Goal: Information Seeking & Learning: Learn about a topic

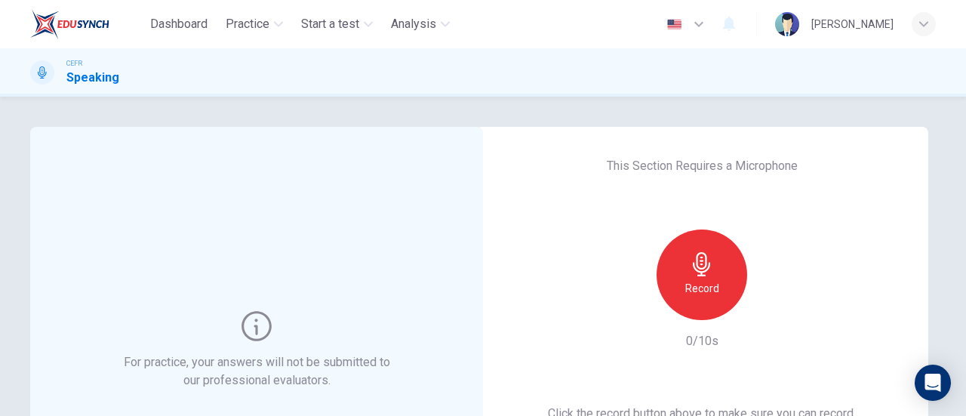
click at [695, 261] on icon "button" at bounding box center [702, 264] width 24 height 24
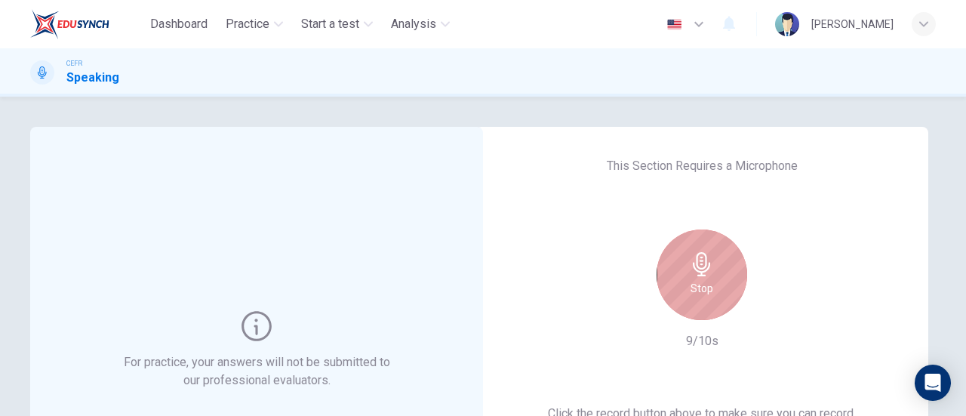
click at [713, 288] on div "Stop" at bounding box center [702, 275] width 91 height 91
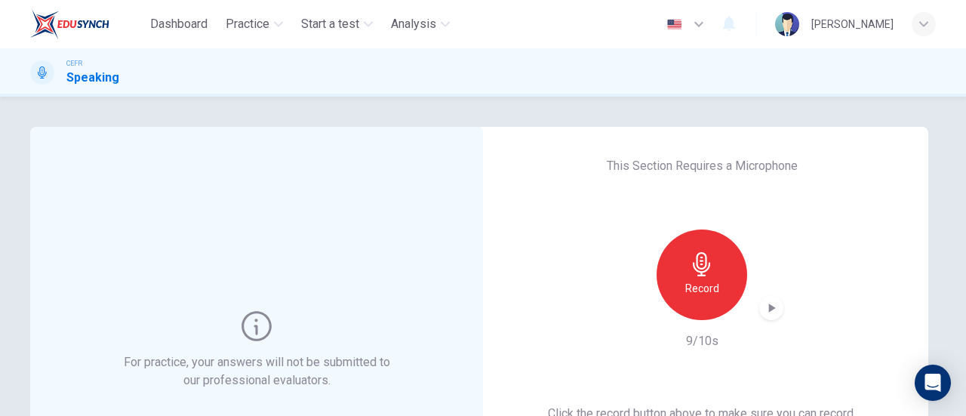
click at [774, 309] on icon "button" at bounding box center [771, 307] width 15 height 15
click at [775, 310] on icon "button" at bounding box center [771, 307] width 15 height 15
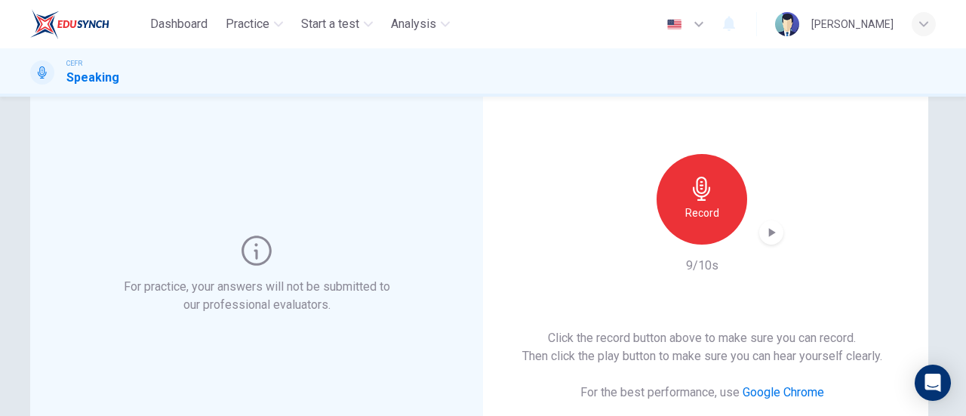
scroll to position [226, 0]
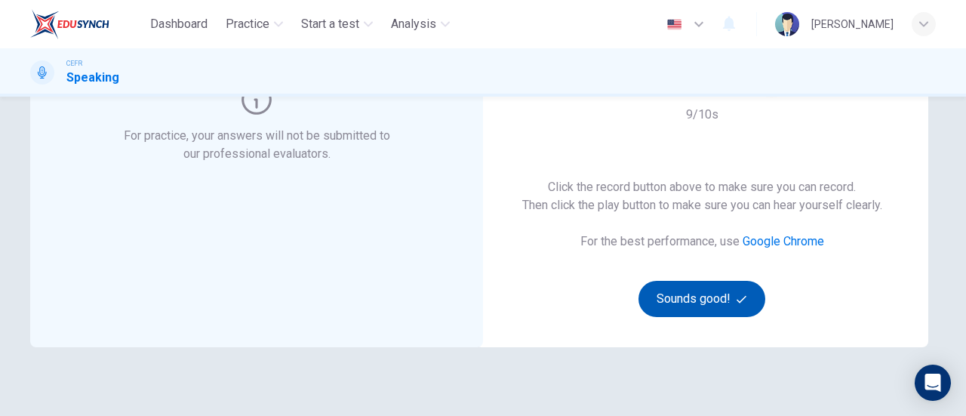
click at [677, 301] on button "Sounds good!" at bounding box center [702, 299] width 127 height 36
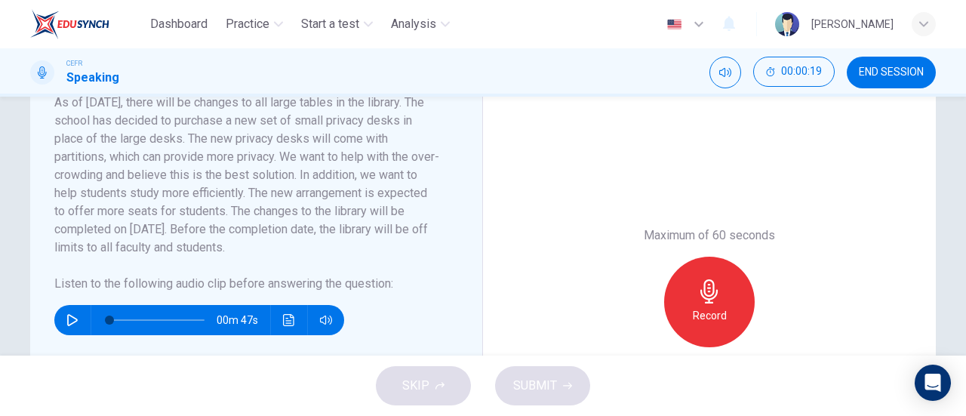
scroll to position [302, 0]
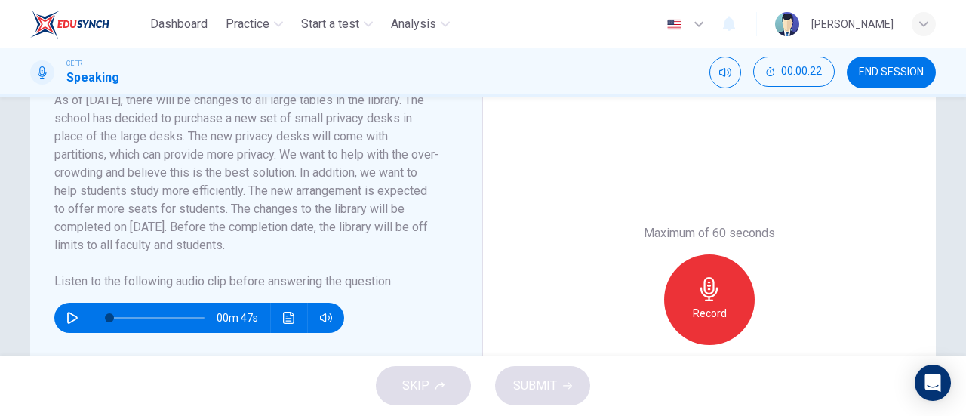
click at [60, 316] on button "button" at bounding box center [72, 318] width 24 height 30
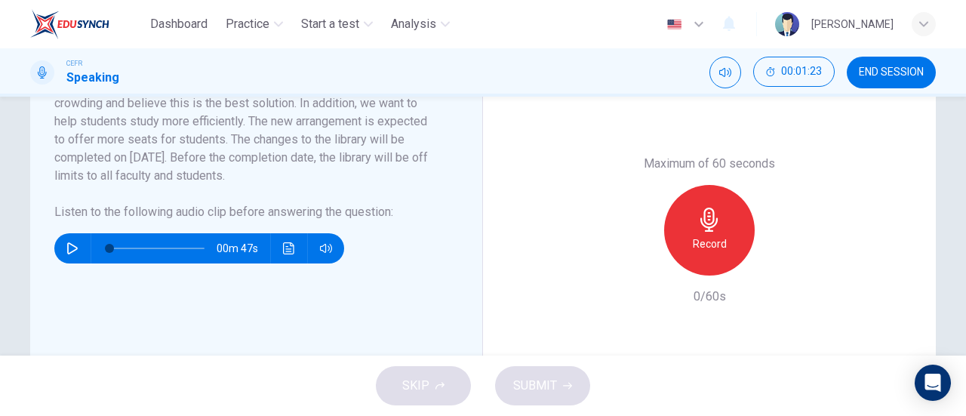
scroll to position [377, 0]
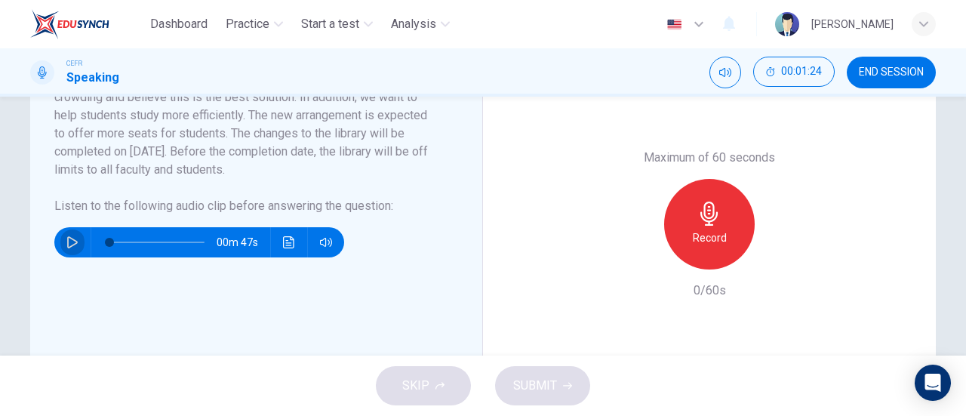
click at [77, 236] on button "button" at bounding box center [72, 242] width 24 height 30
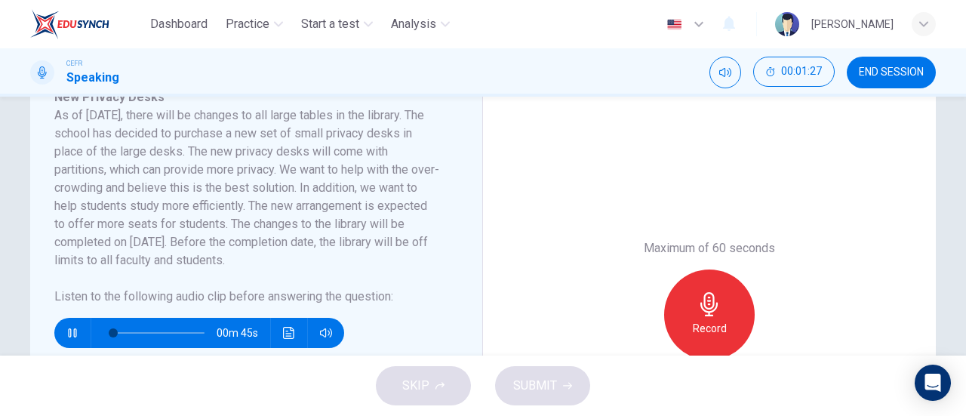
scroll to position [302, 0]
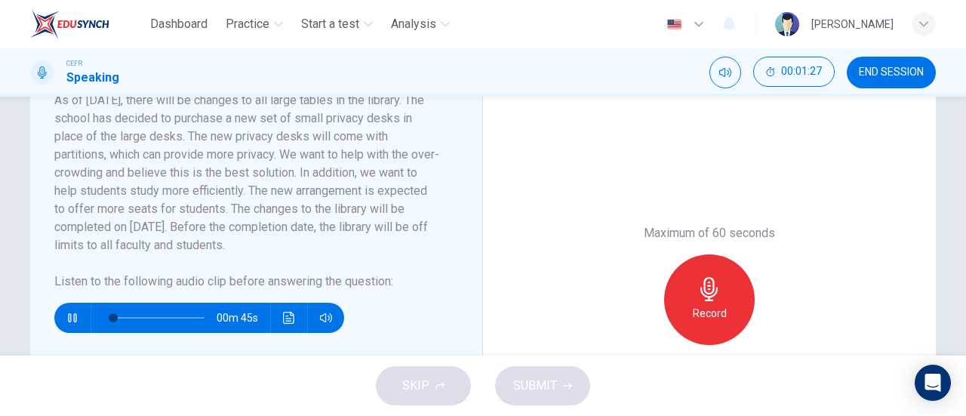
type input "6"
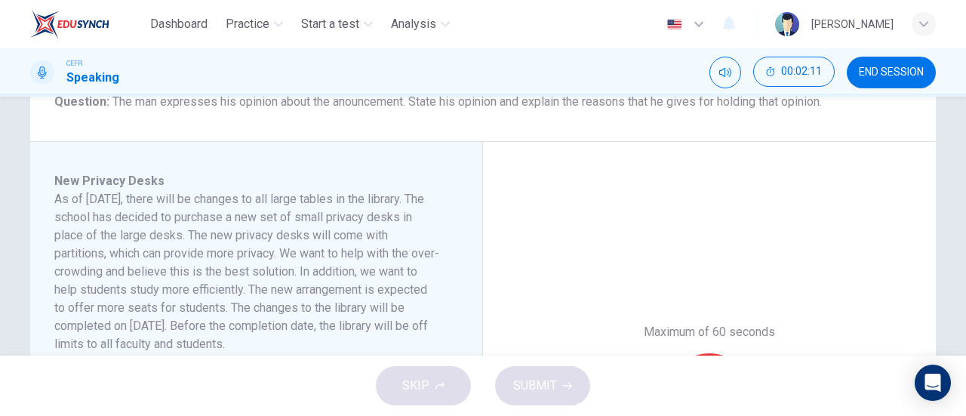
type input "0"
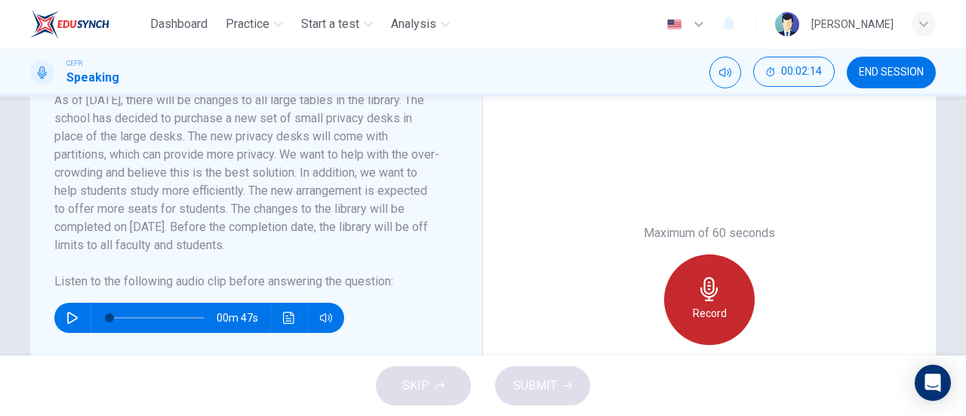
click at [673, 302] on div "Record" at bounding box center [709, 299] width 91 height 91
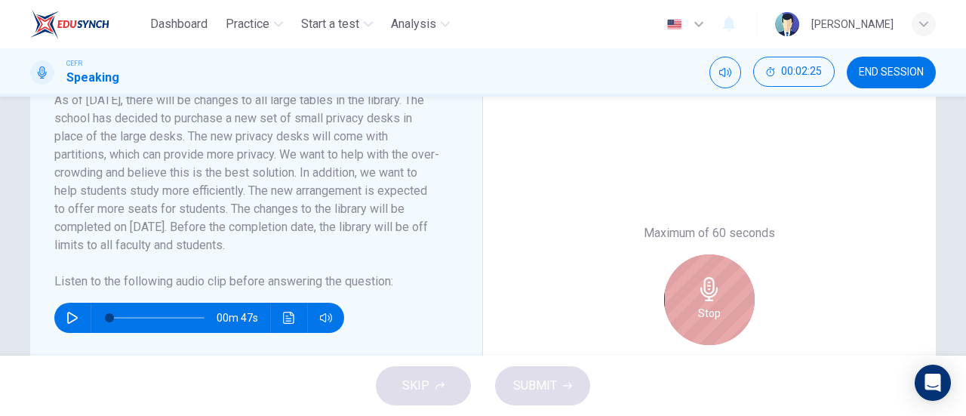
click at [686, 280] on div "Stop" at bounding box center [709, 299] width 91 height 91
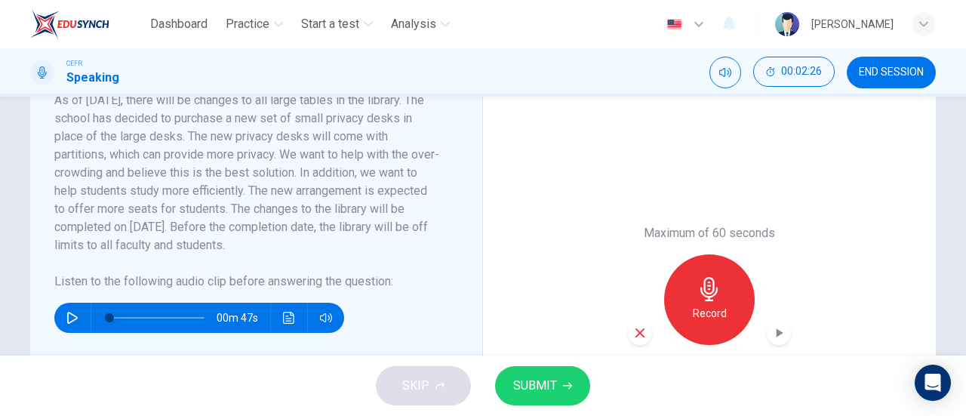
click at [621, 333] on div "Maximum of 60 seconds Record 10/60s" at bounding box center [709, 299] width 453 height 513
click at [633, 334] on icon "button" at bounding box center [640, 333] width 14 height 14
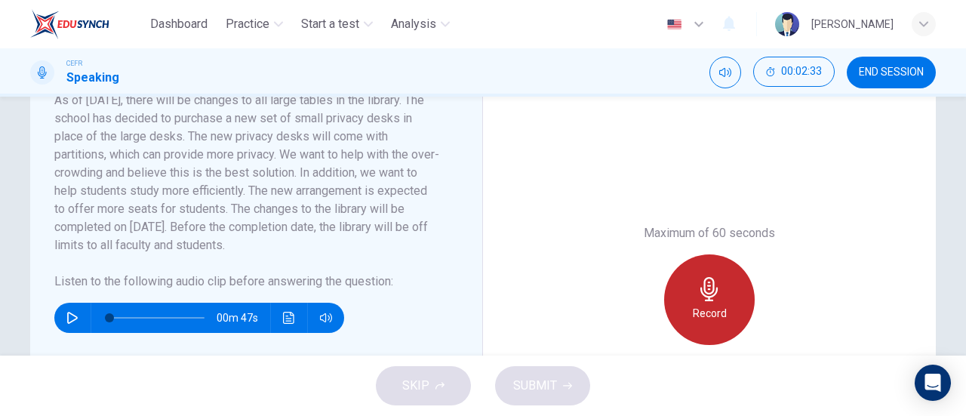
click at [681, 322] on div "Record" at bounding box center [709, 299] width 91 height 91
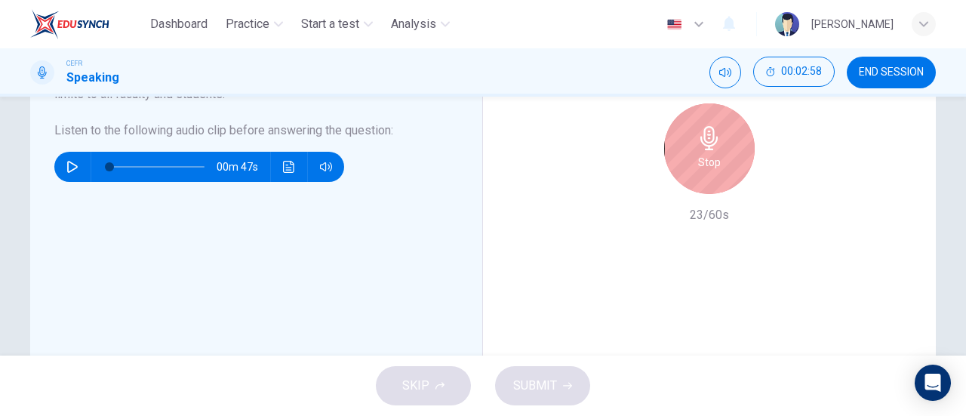
scroll to position [377, 0]
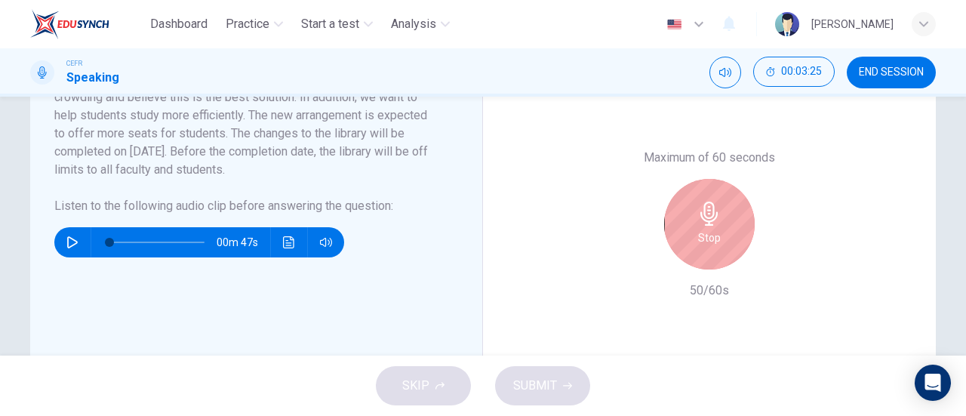
click at [716, 217] on icon "button" at bounding box center [710, 214] width 24 height 24
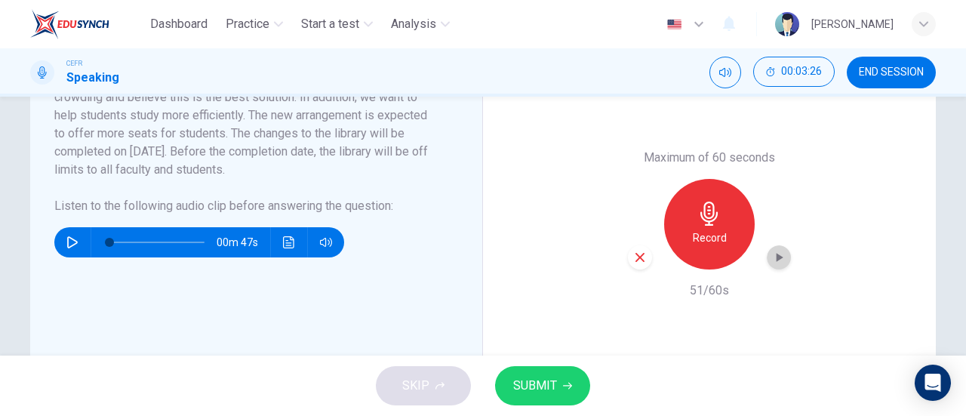
click at [767, 254] on div "button" at bounding box center [779, 257] width 24 height 24
click at [628, 264] on div "button" at bounding box center [640, 257] width 24 height 24
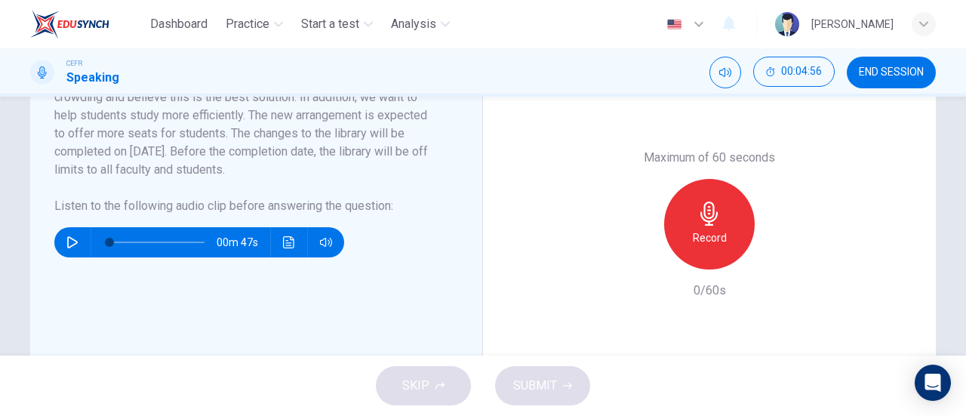
click at [708, 248] on div "Record" at bounding box center [709, 224] width 91 height 91
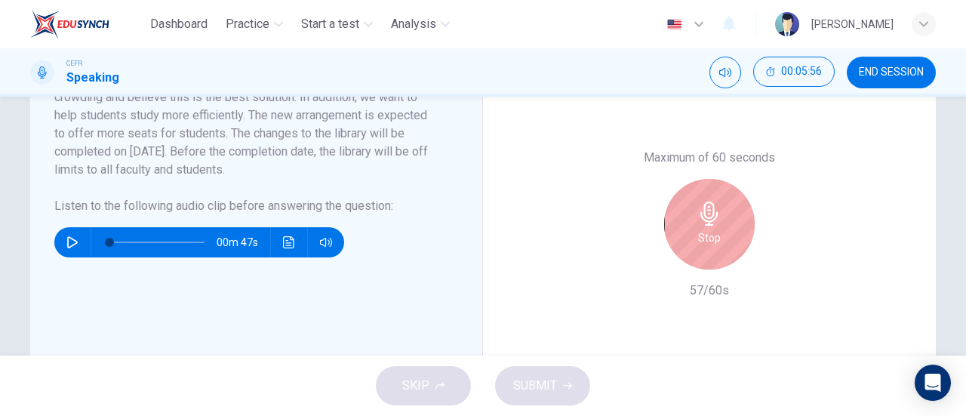
click at [688, 221] on div "Stop" at bounding box center [709, 224] width 91 height 91
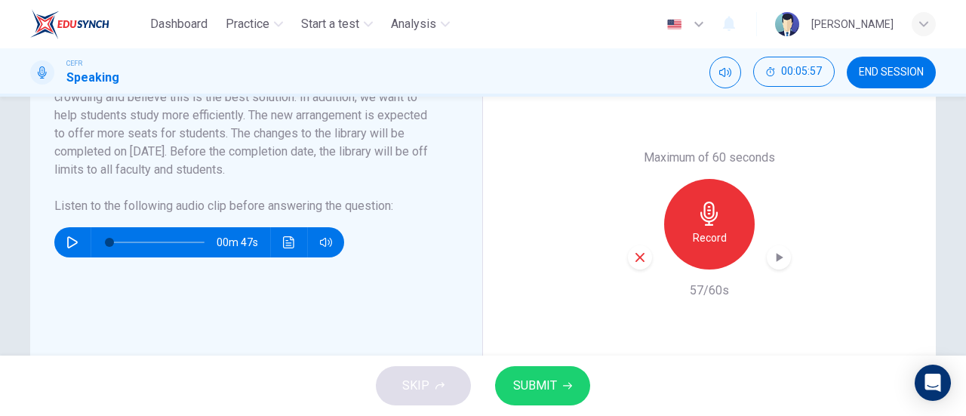
click at [772, 254] on icon "button" at bounding box center [779, 257] width 15 height 15
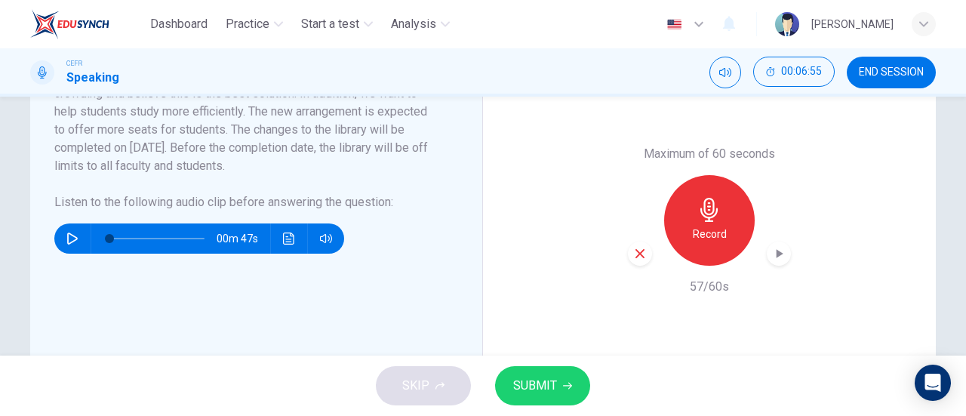
scroll to position [457, 0]
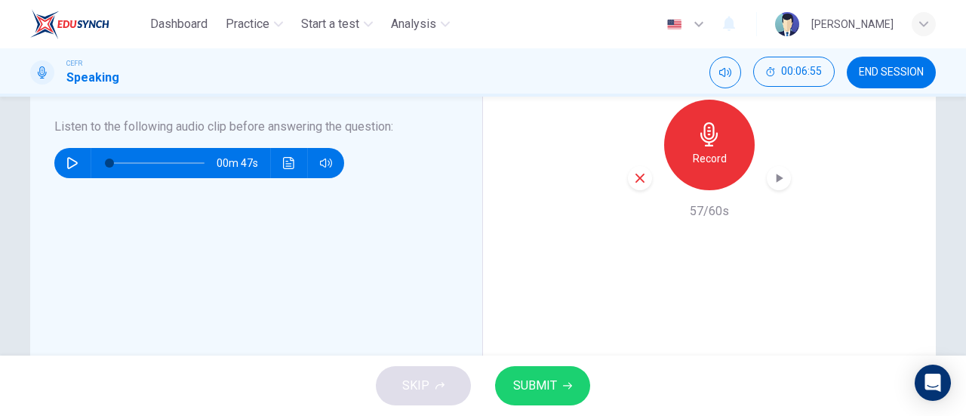
click at [574, 378] on button "SUBMIT" at bounding box center [542, 385] width 95 height 39
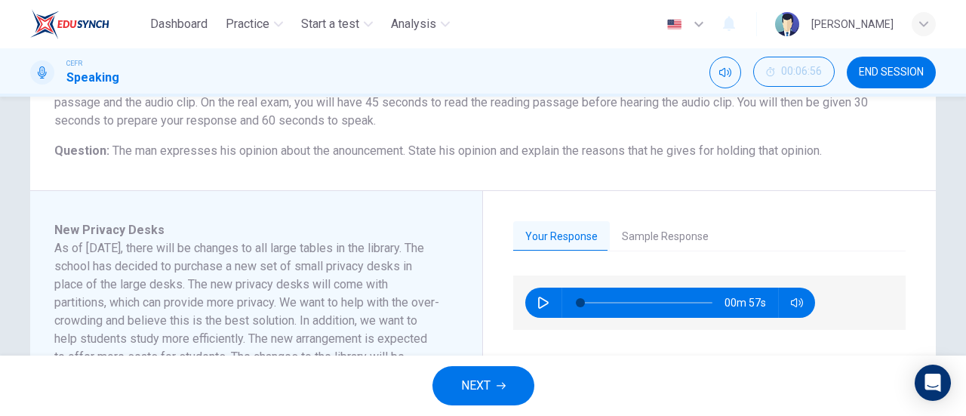
scroll to position [155, 0]
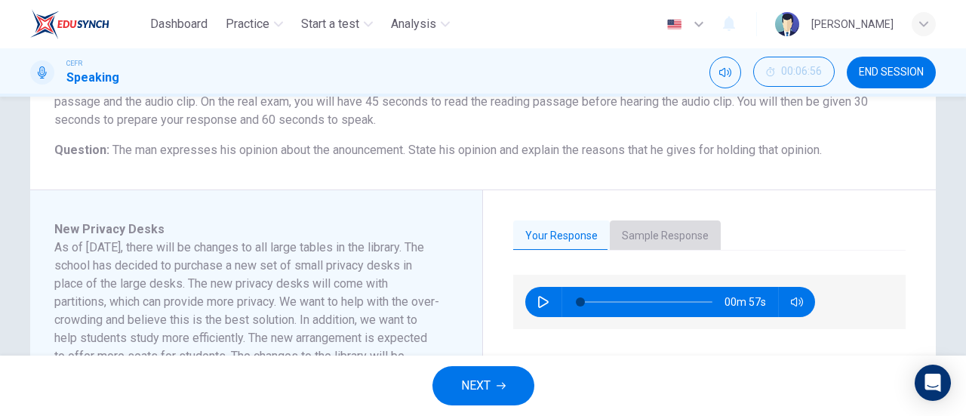
click at [686, 233] on button "Sample Response" at bounding box center [665, 236] width 111 height 32
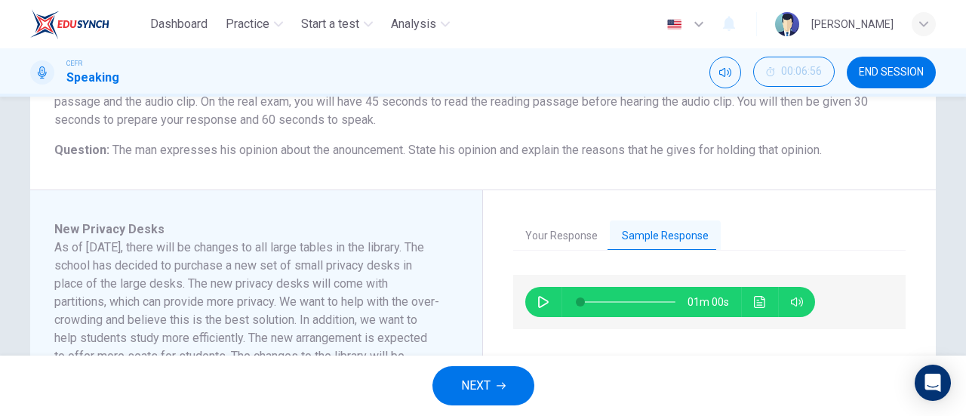
click at [541, 303] on icon "button" at bounding box center [544, 302] width 12 height 12
type input "3"
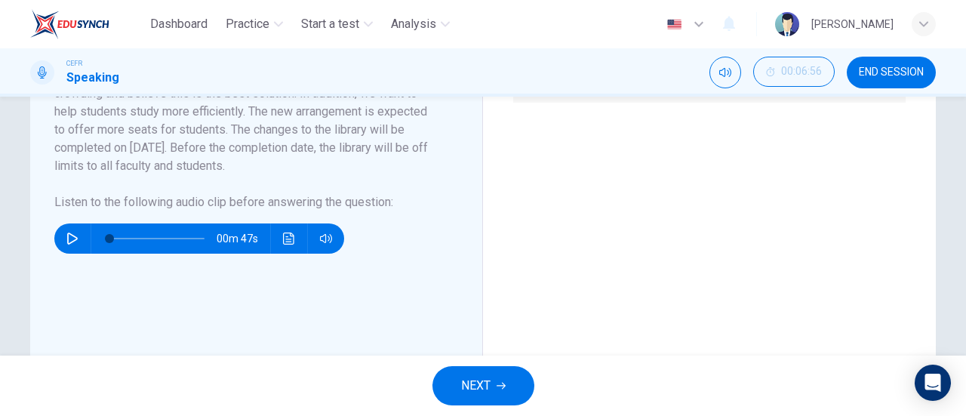
scroll to position [230, 0]
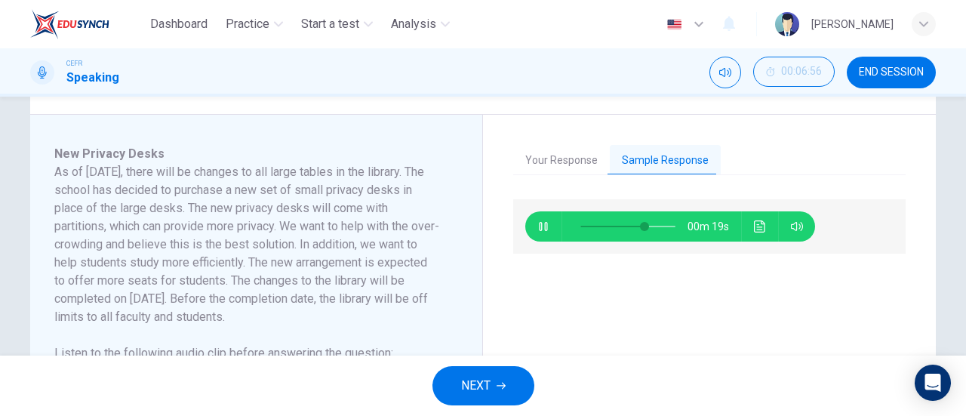
type input "69"
click at [500, 384] on icon "button" at bounding box center [501, 385] width 9 height 9
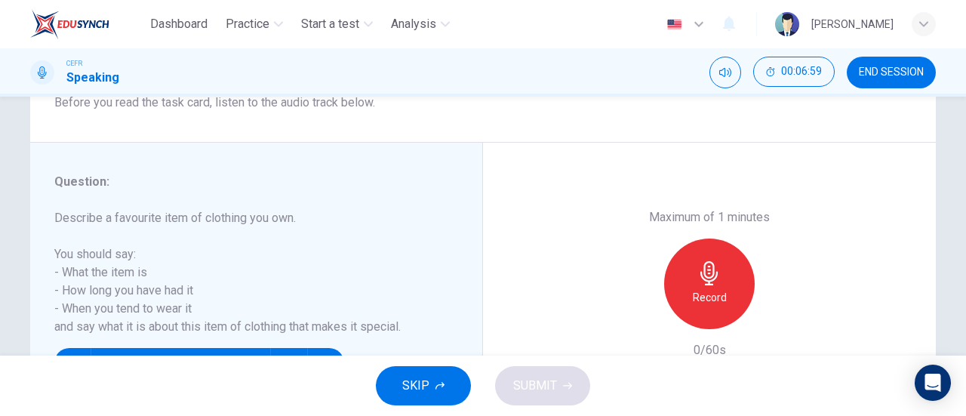
scroll to position [302, 0]
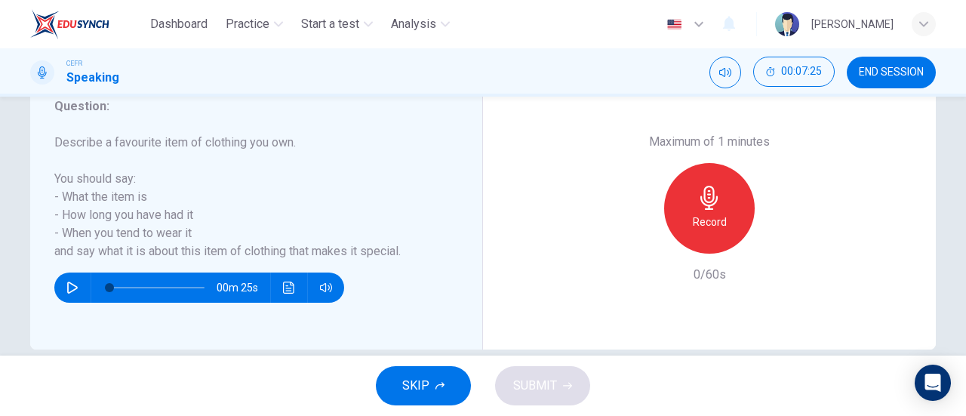
click at [69, 284] on icon "button" at bounding box center [72, 288] width 11 height 12
type input "0"
click at [703, 239] on div "Record" at bounding box center [709, 208] width 91 height 91
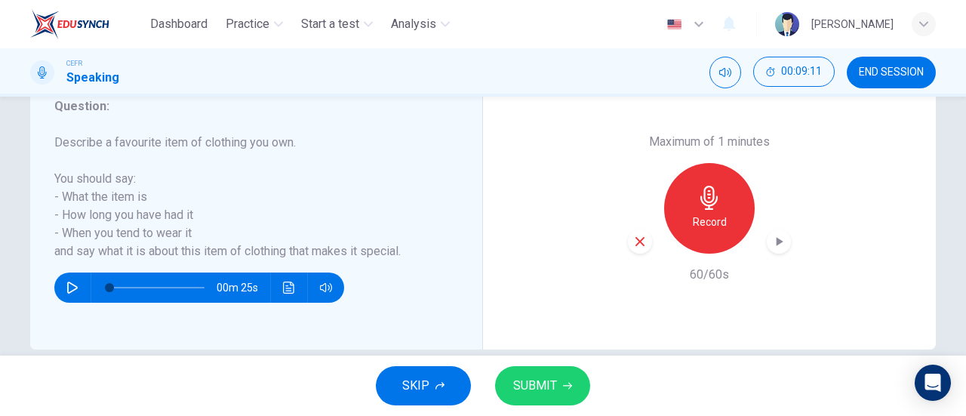
click at [776, 236] on icon "button" at bounding box center [779, 241] width 15 height 15
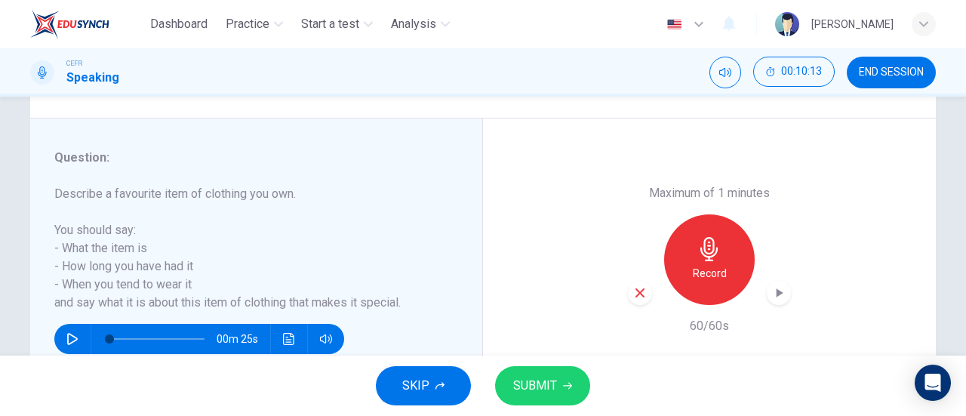
scroll to position [326, 0]
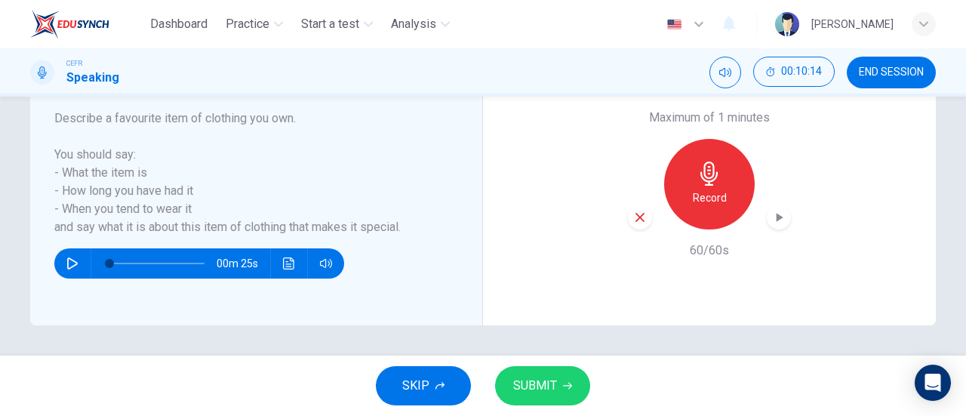
click at [572, 384] on button "SUBMIT" at bounding box center [542, 385] width 95 height 39
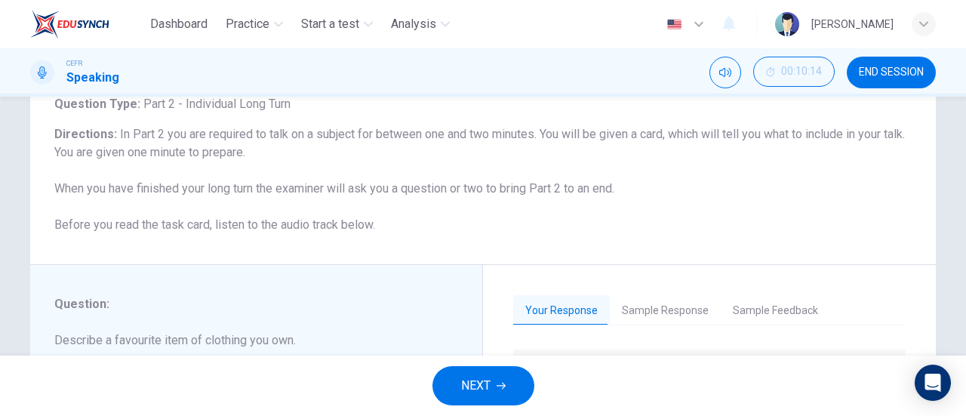
scroll to position [175, 0]
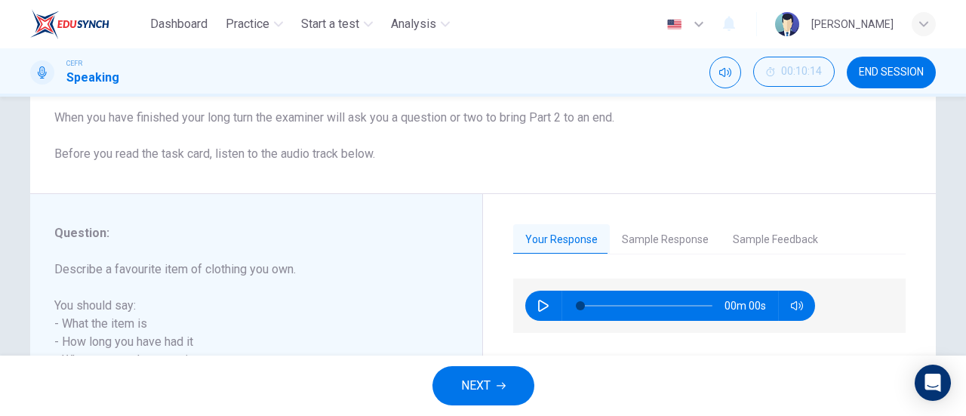
click at [701, 242] on button "Sample Response" at bounding box center [665, 240] width 111 height 32
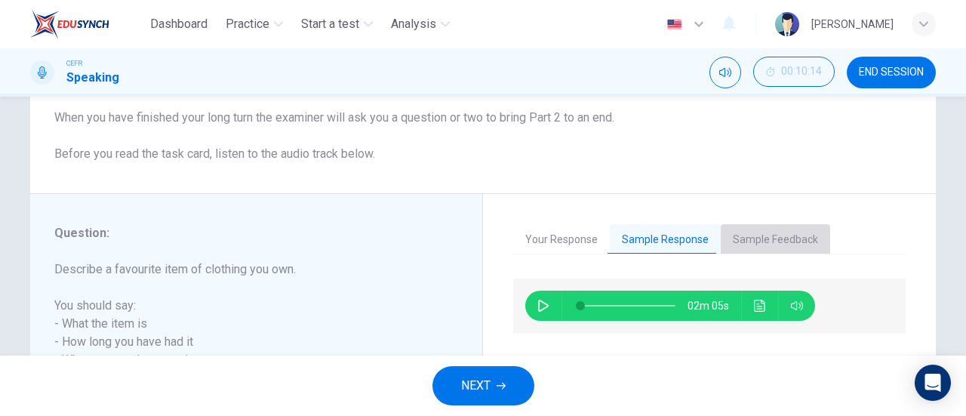
click at [747, 226] on button "Sample Feedback" at bounding box center [775, 240] width 109 height 32
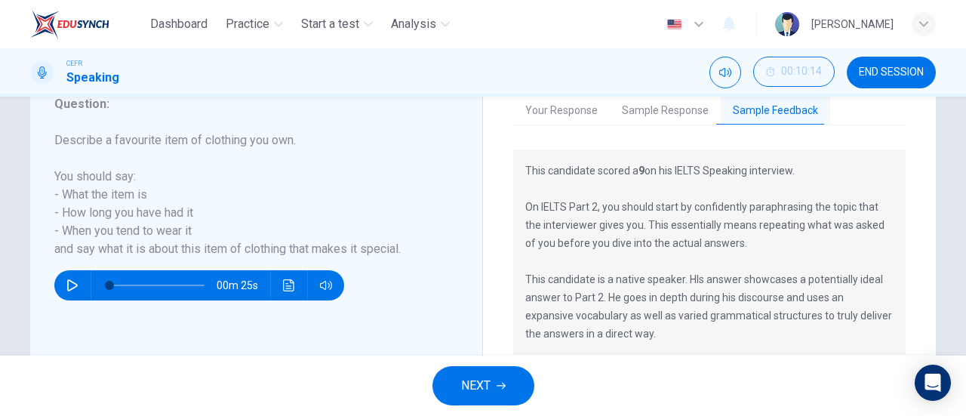
scroll to position [214, 0]
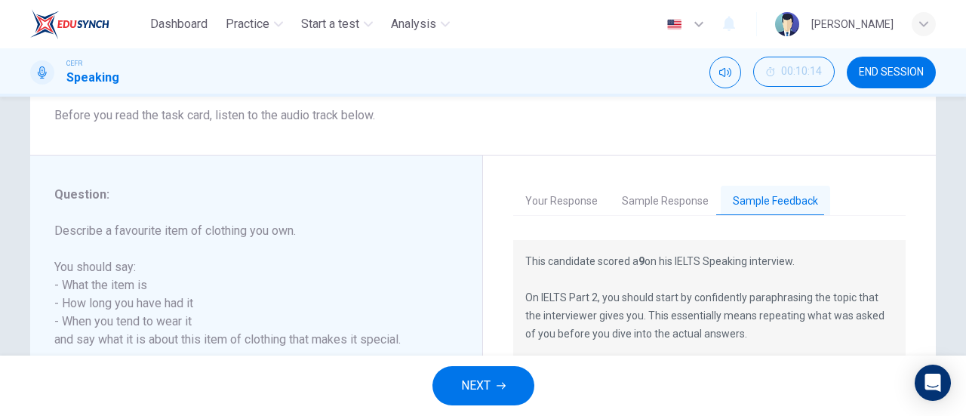
click at [676, 215] on div "Your Response Sample Response Sample Feedback" at bounding box center [709, 201] width 393 height 30
click at [652, 202] on button "Sample Response" at bounding box center [665, 202] width 111 height 32
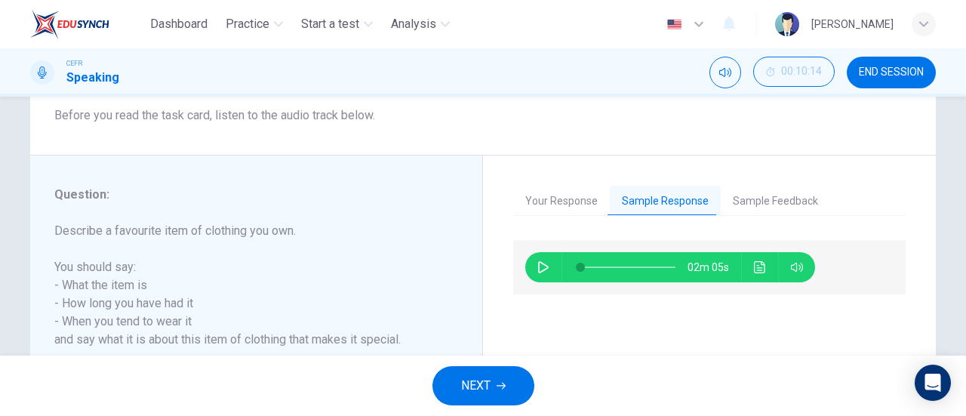
click at [533, 268] on button "button" at bounding box center [544, 267] width 24 height 30
type input "1"
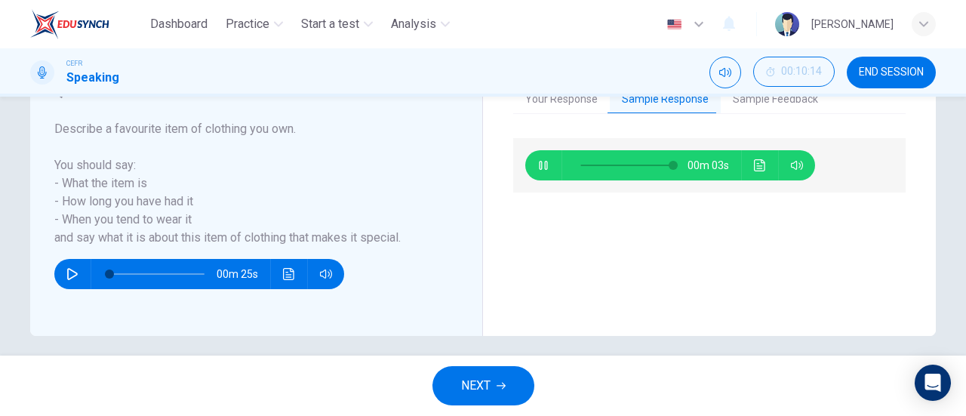
scroll to position [326, 0]
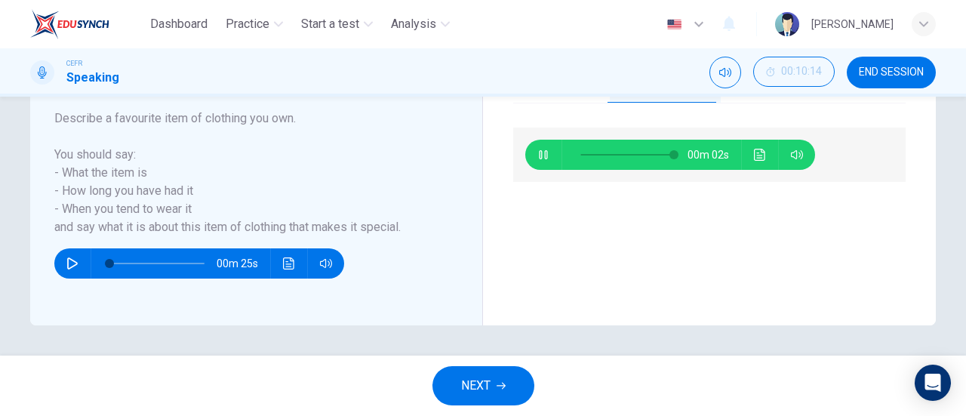
type input "99"
click at [479, 392] on span "NEXT" at bounding box center [475, 385] width 29 height 21
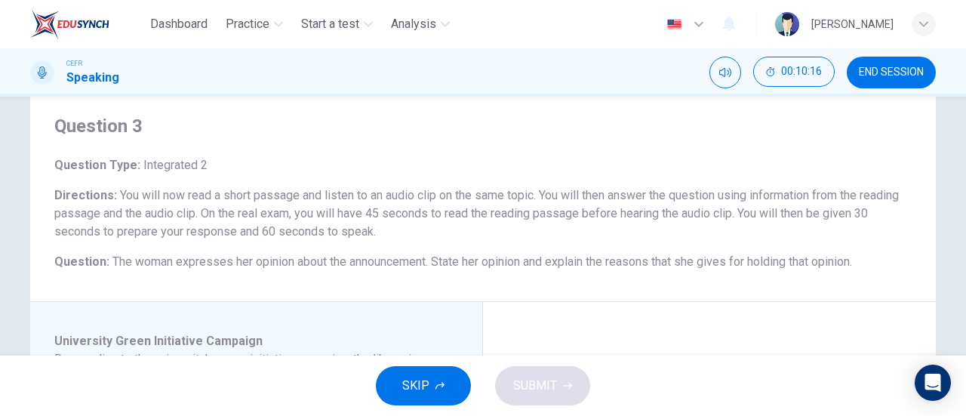
scroll to position [0, 0]
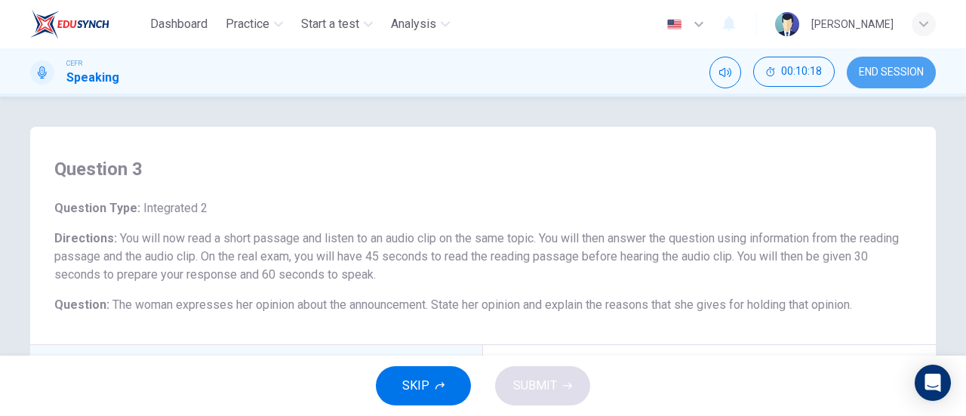
click at [901, 69] on span "END SESSION" at bounding box center [891, 72] width 65 height 12
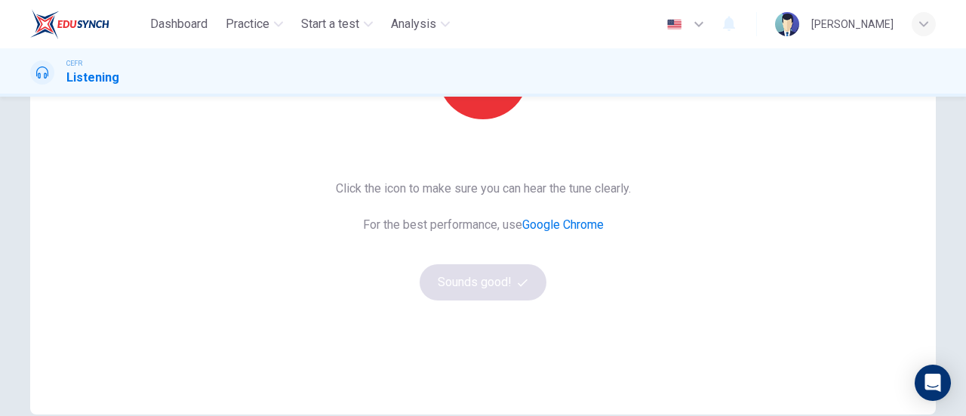
scroll to position [75, 0]
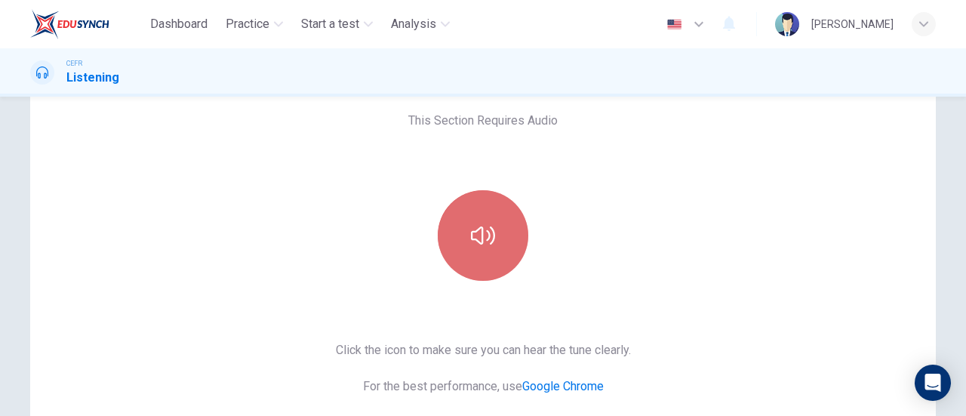
click at [479, 224] on icon "button" at bounding box center [483, 235] width 24 height 24
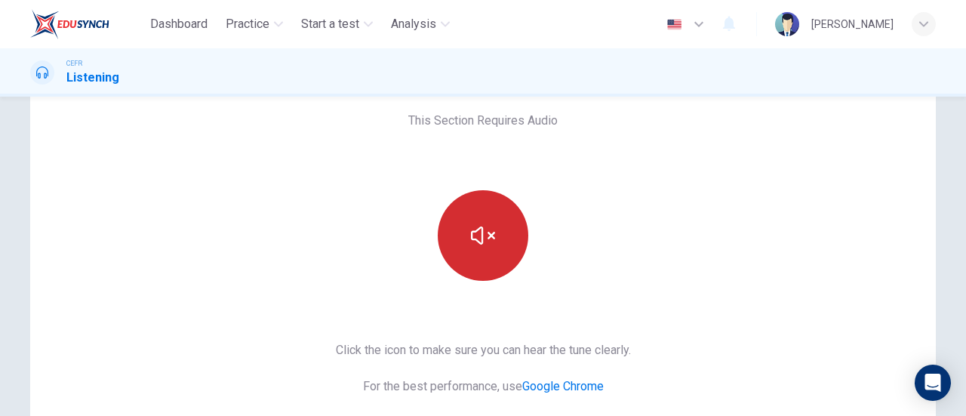
click at [500, 236] on button "button" at bounding box center [483, 235] width 91 height 91
click at [499, 236] on button "button" at bounding box center [483, 235] width 91 height 91
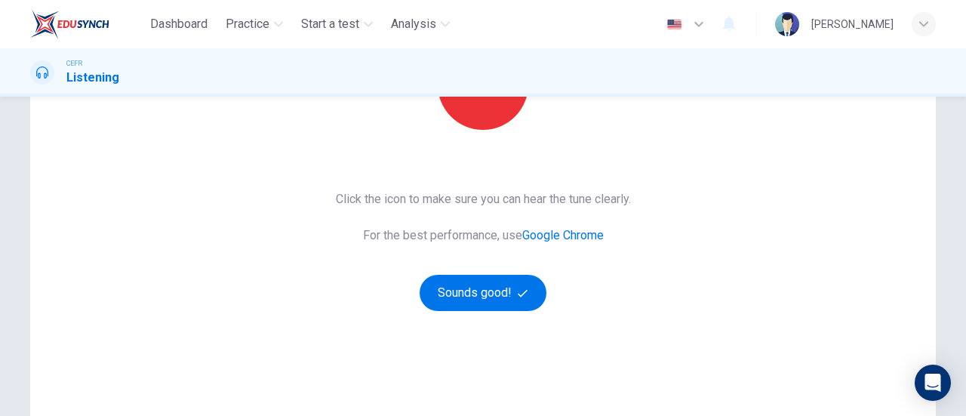
scroll to position [0, 0]
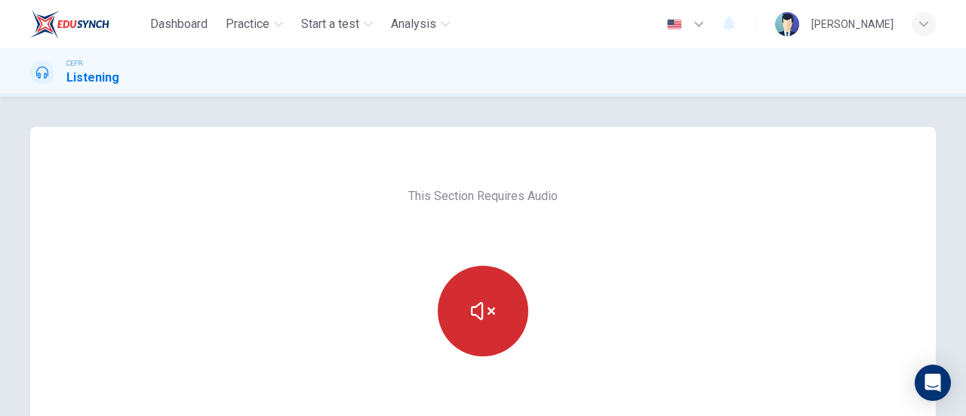
click at [498, 291] on button "button" at bounding box center [483, 311] width 91 height 91
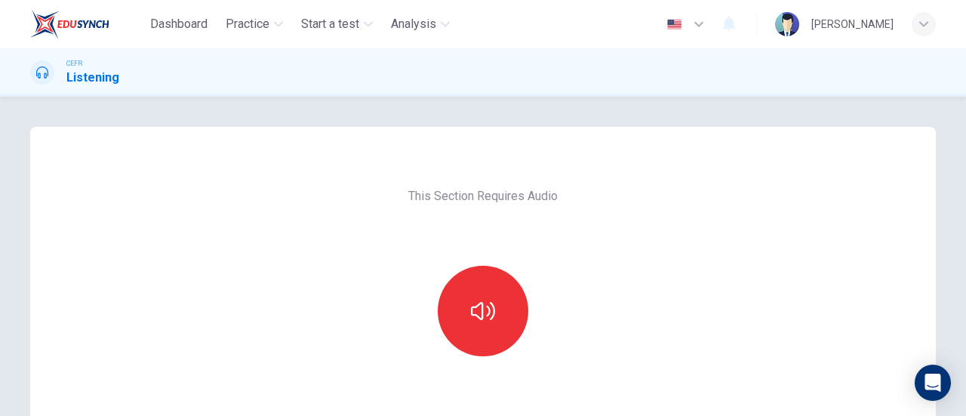
scroll to position [151, 0]
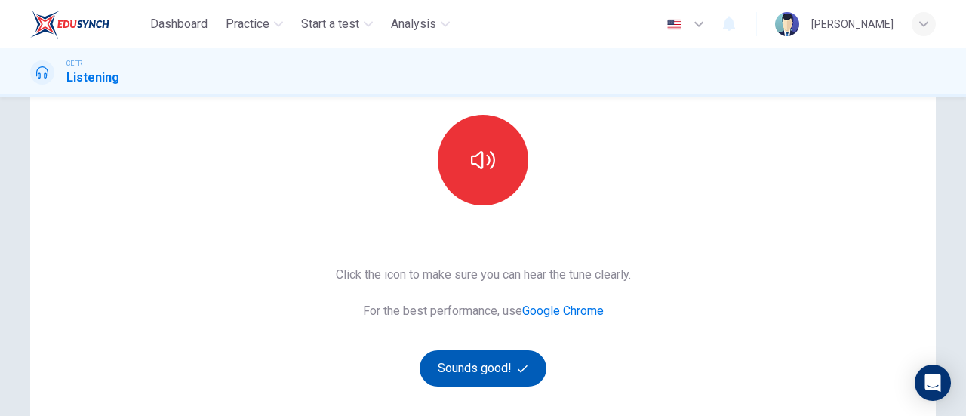
click at [500, 366] on button "Sounds good!" at bounding box center [483, 368] width 127 height 36
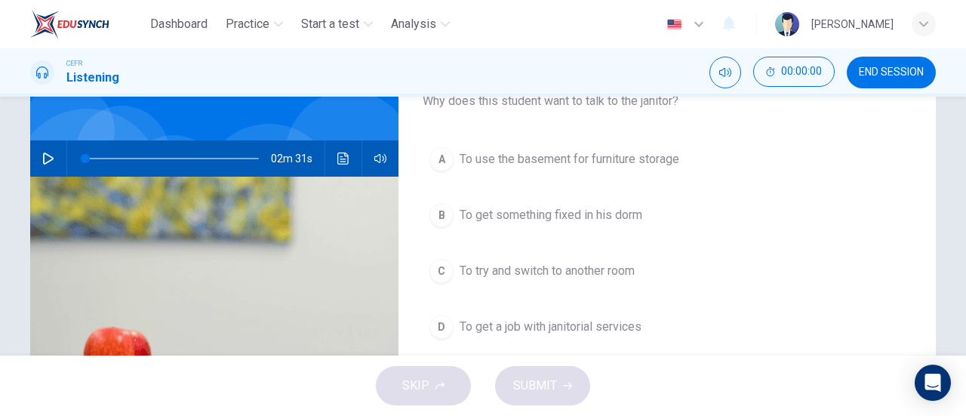
scroll to position [75, 0]
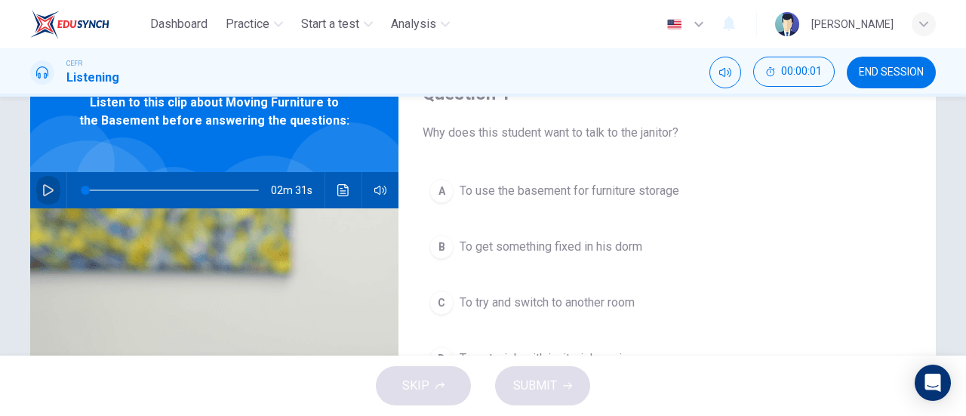
click at [51, 196] on button "button" at bounding box center [48, 190] width 24 height 36
type input "1"
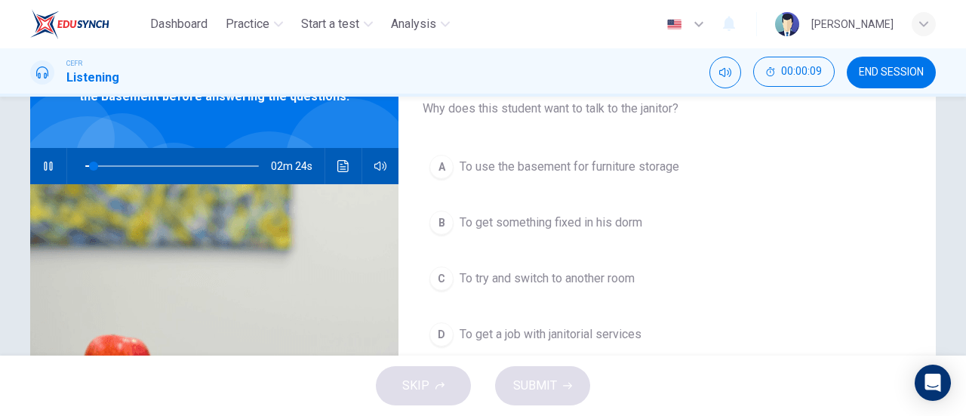
scroll to position [24, 0]
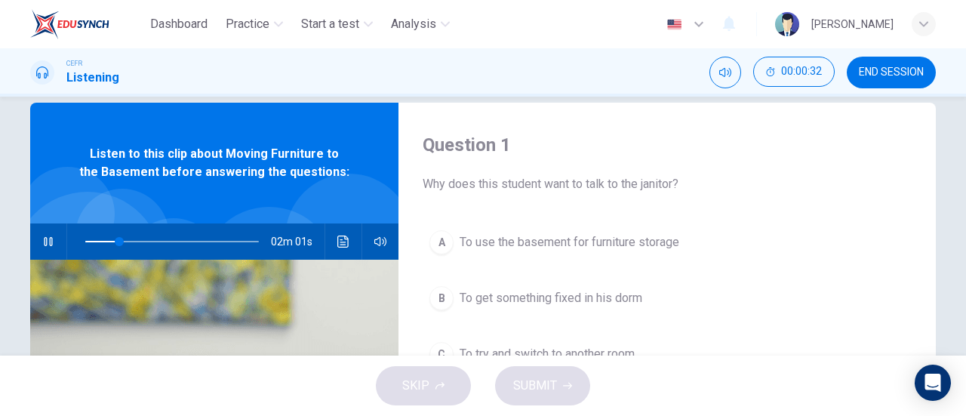
click at [467, 109] on div "Question 1 Why does this student want to talk to the janitor? A To use the base…" at bounding box center [668, 365] width 538 height 525
drag, startPoint x: 122, startPoint y: 243, endPoint x: 60, endPoint y: 246, distance: 62.7
click at [60, 246] on div "02m 19s" at bounding box center [214, 241] width 368 height 36
click at [100, 232] on span at bounding box center [172, 241] width 174 height 21
click at [100, 242] on span at bounding box center [104, 241] width 9 height 9
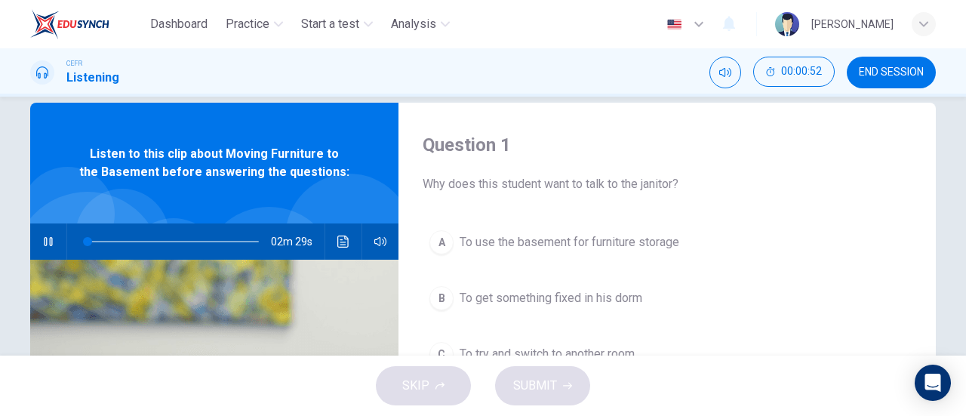
click at [103, 241] on span at bounding box center [172, 241] width 174 height 21
click at [89, 239] on span at bounding box center [92, 241] width 9 height 9
click at [90, 241] on span at bounding box center [94, 241] width 9 height 9
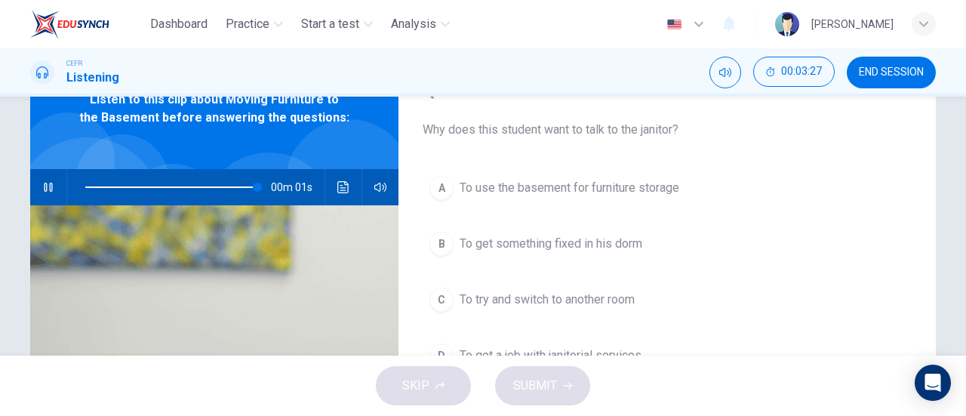
scroll to position [100, 0]
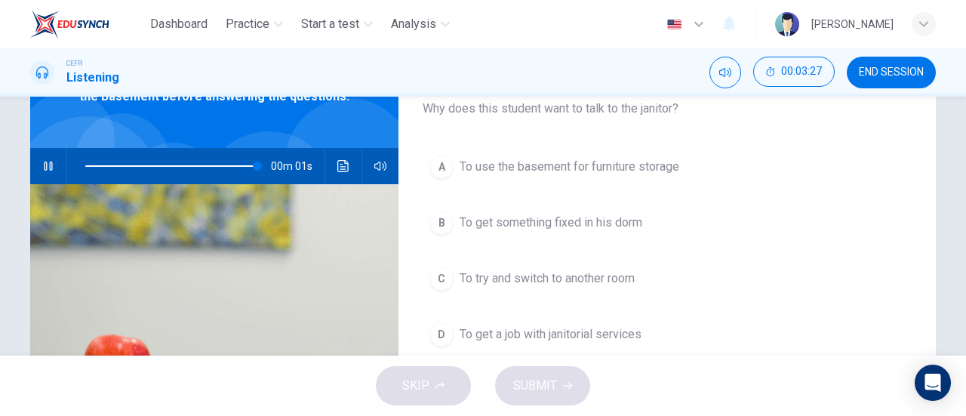
type input "0"
click at [590, 168] on span "To use the basement for furniture storage" at bounding box center [570, 167] width 220 height 18
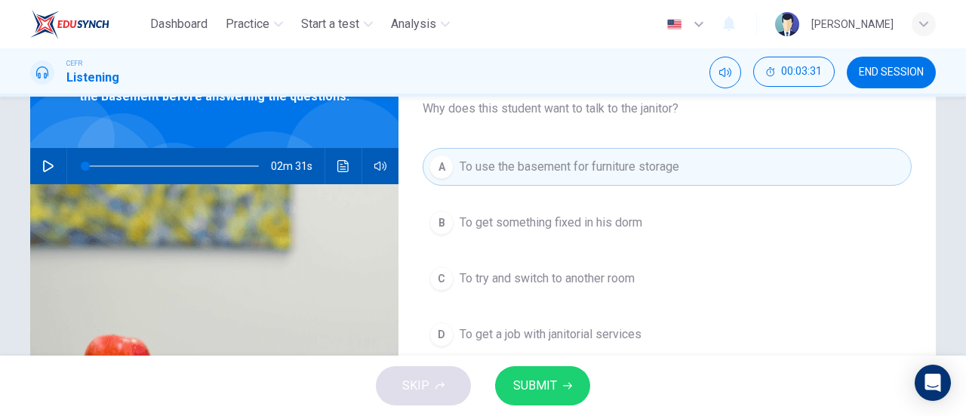
click at [561, 377] on button "SUBMIT" at bounding box center [542, 385] width 95 height 39
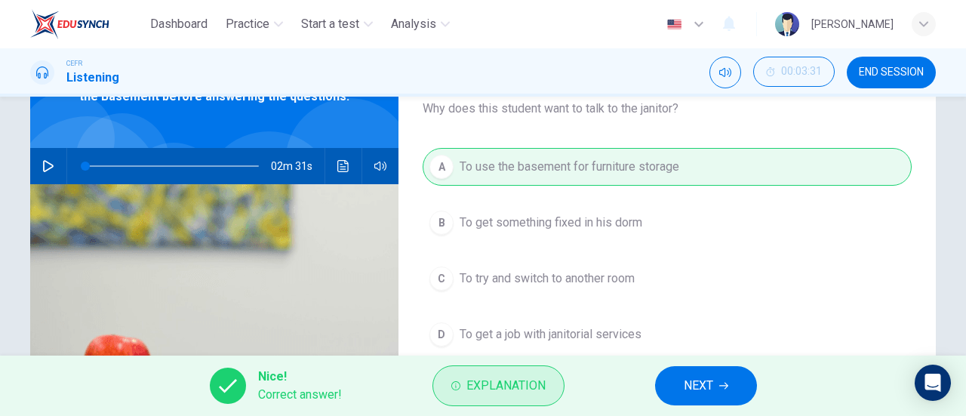
click at [509, 375] on span "Explanation" at bounding box center [506, 385] width 79 height 21
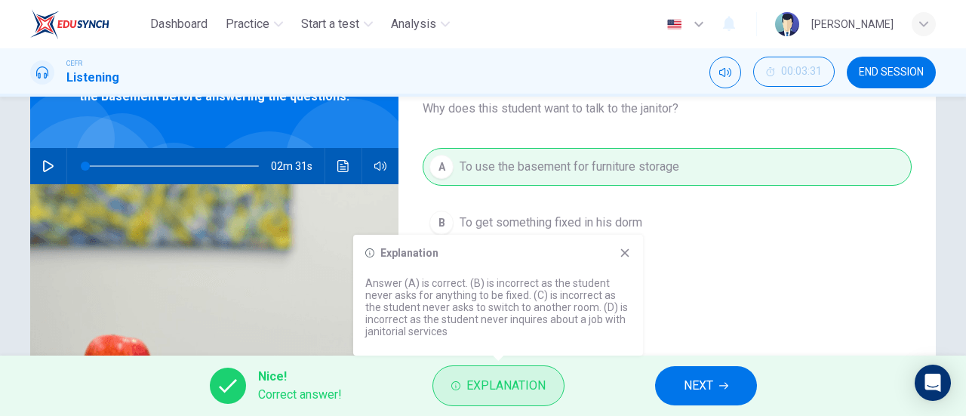
click at [513, 377] on span "Explanation" at bounding box center [506, 385] width 79 height 21
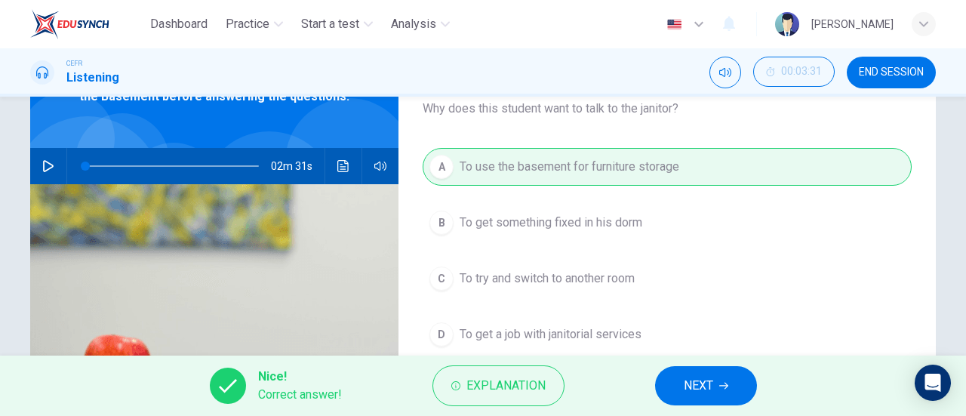
click at [707, 389] on span "NEXT" at bounding box center [698, 385] width 29 height 21
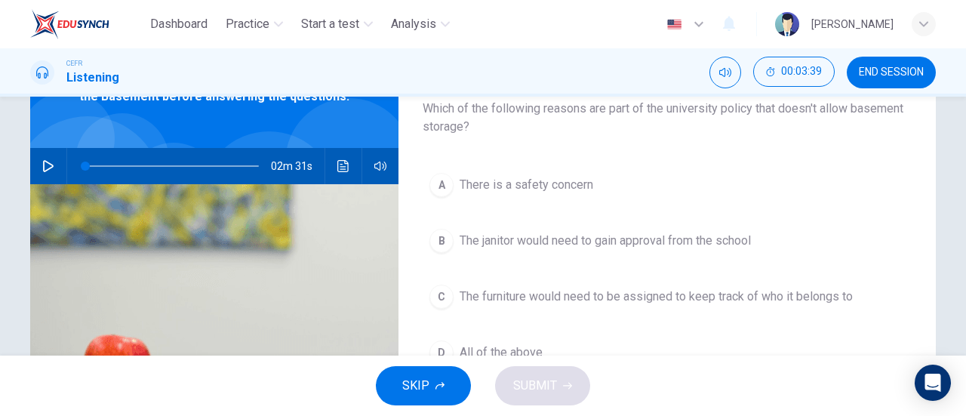
click at [533, 346] on span "All of the above" at bounding box center [501, 353] width 83 height 18
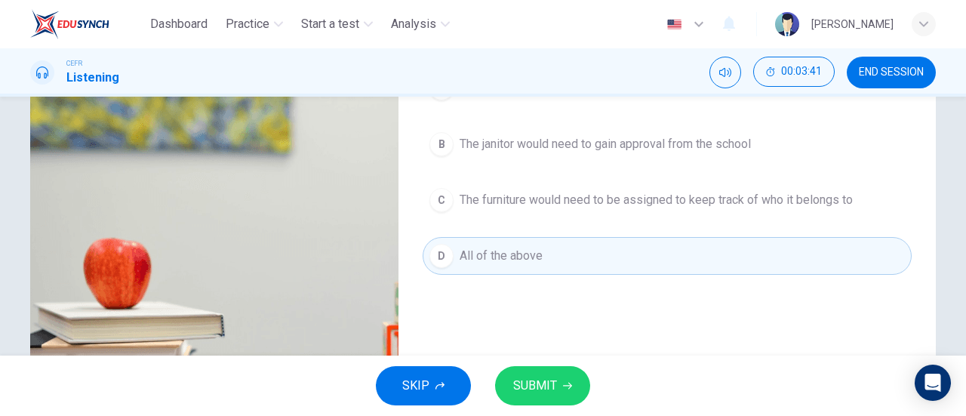
scroll to position [251, 0]
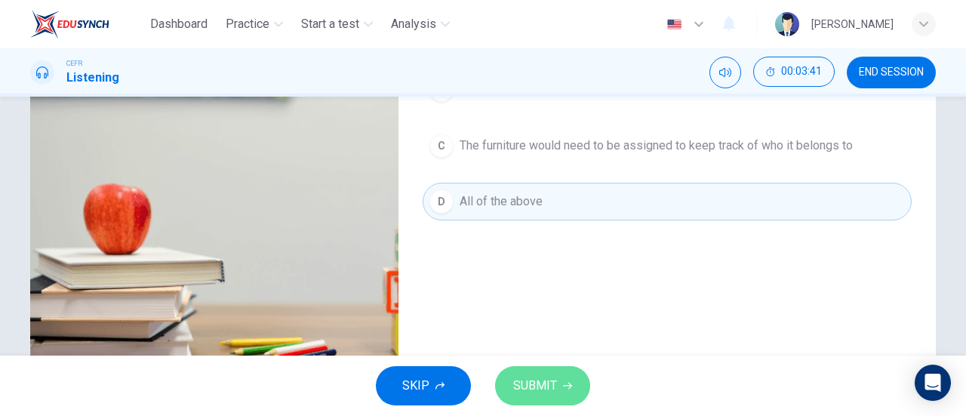
click at [566, 387] on icon "button" at bounding box center [567, 385] width 9 height 9
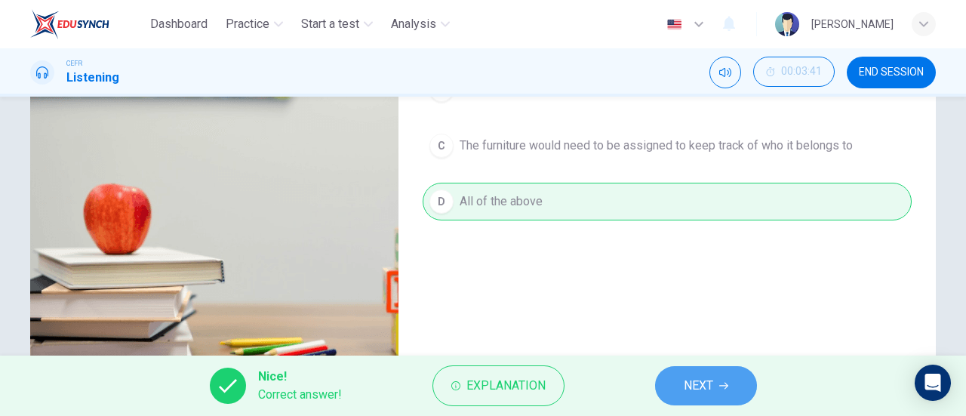
click at [664, 380] on button "NEXT" at bounding box center [706, 385] width 102 height 39
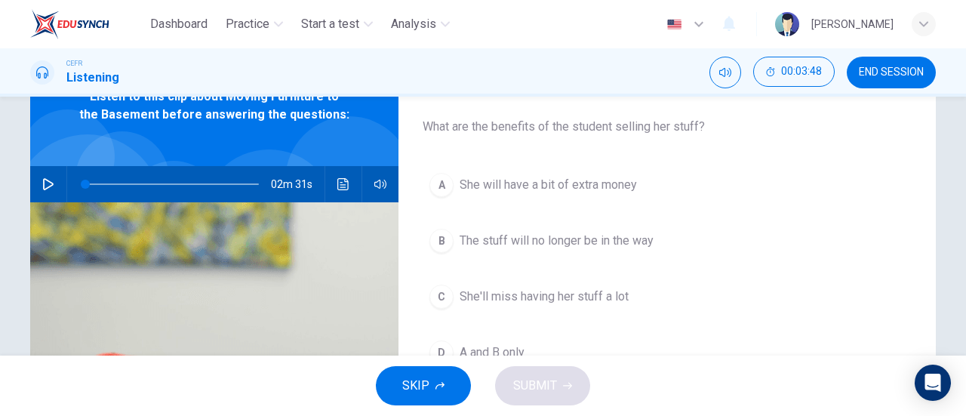
scroll to position [157, 0]
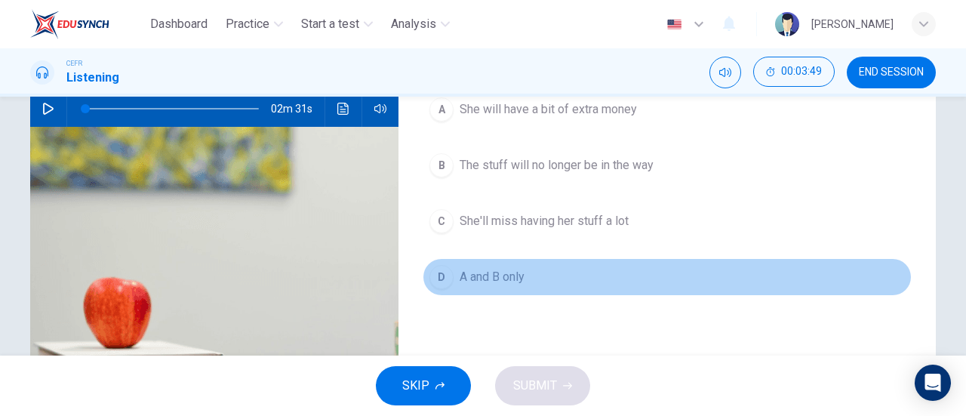
click at [517, 275] on span "A and B only" at bounding box center [492, 277] width 65 height 18
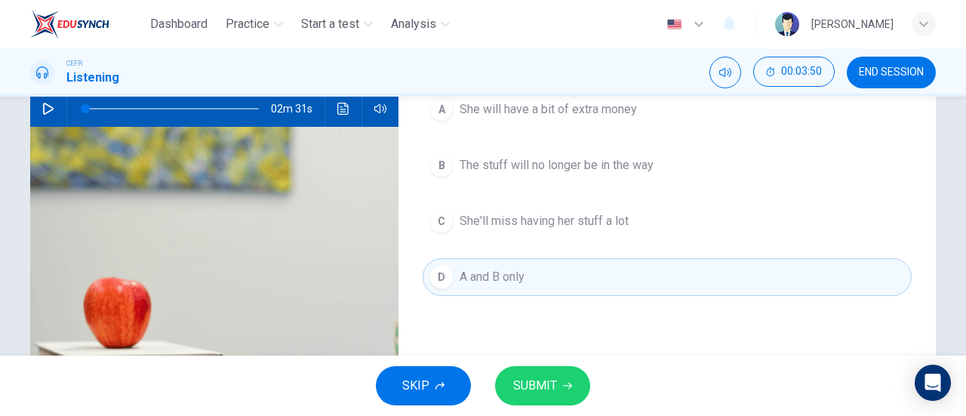
click at [557, 392] on button "SUBMIT" at bounding box center [542, 385] width 95 height 39
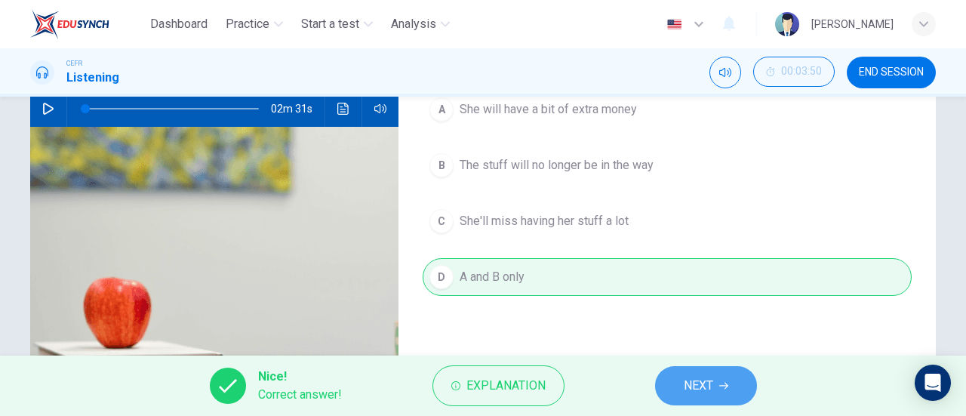
click at [727, 398] on button "NEXT" at bounding box center [706, 385] width 102 height 39
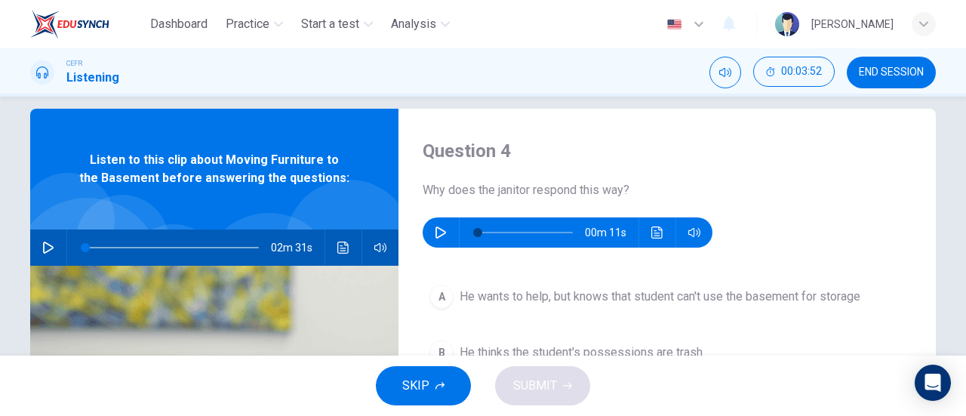
scroll to position [6, 0]
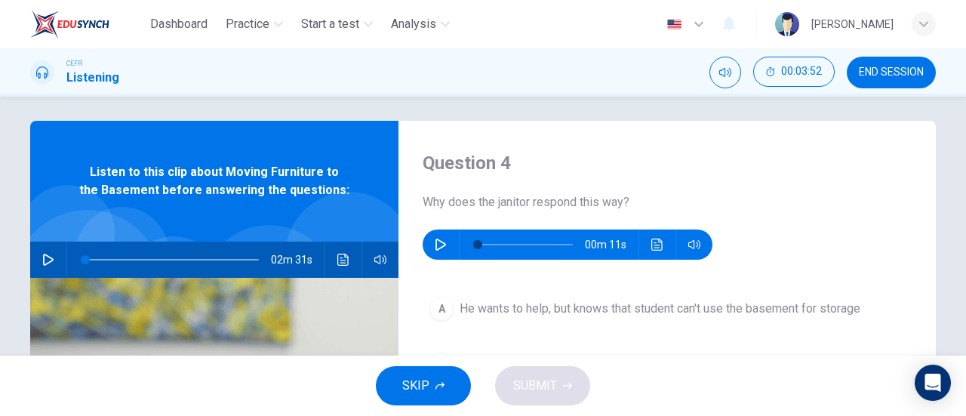
click at [442, 251] on button "button" at bounding box center [441, 245] width 24 height 30
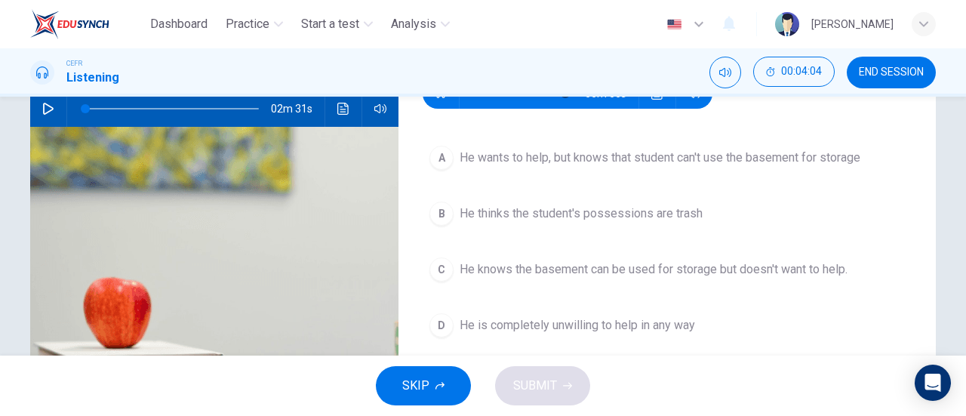
type input "0"
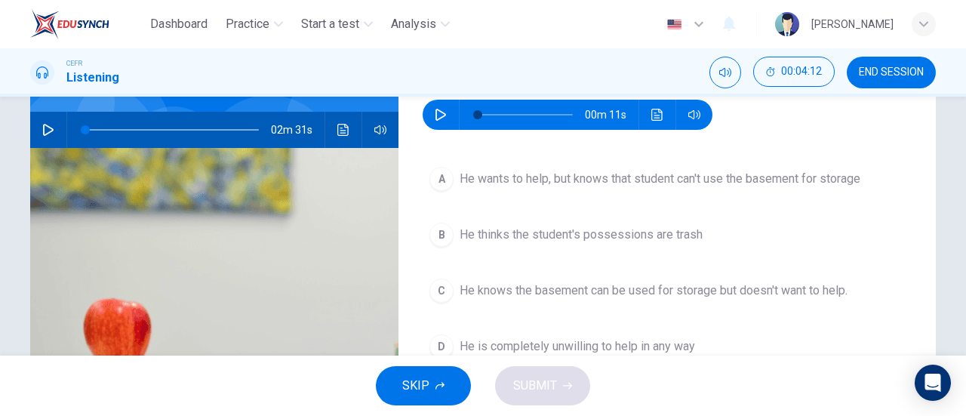
scroll to position [82, 0]
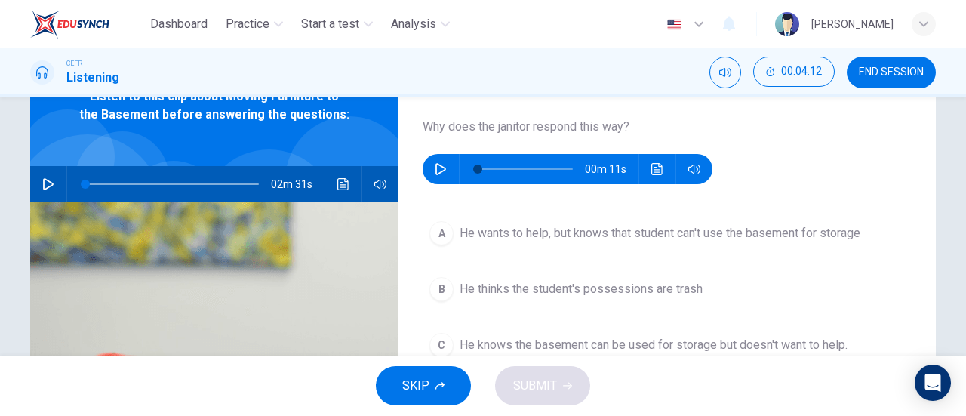
click at [602, 239] on span "He wants to help, but knows that student can't use the basement for storage" at bounding box center [660, 233] width 401 height 18
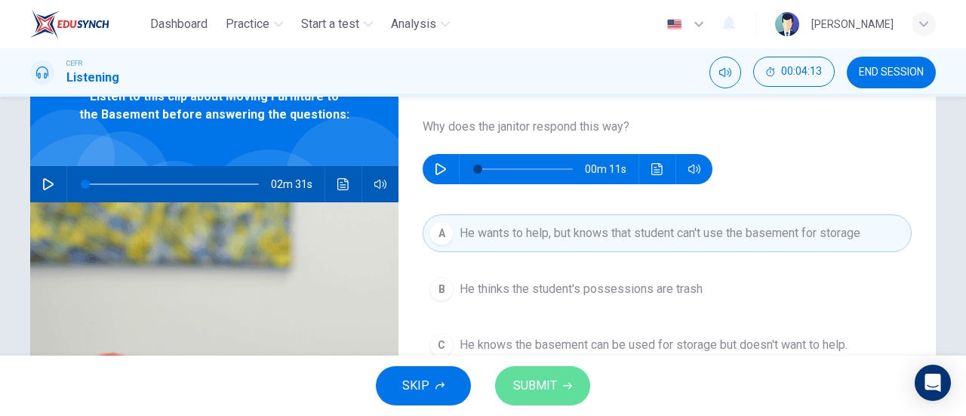
click at [550, 374] on button "SUBMIT" at bounding box center [542, 385] width 95 height 39
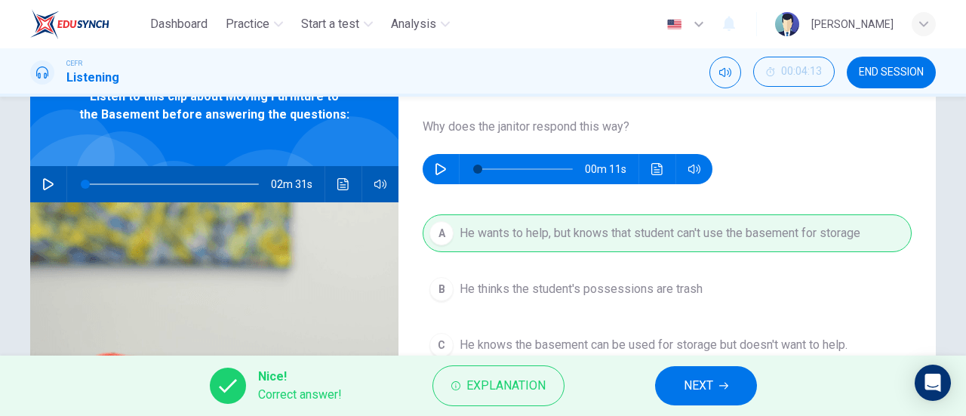
click at [684, 372] on button "NEXT" at bounding box center [706, 385] width 102 height 39
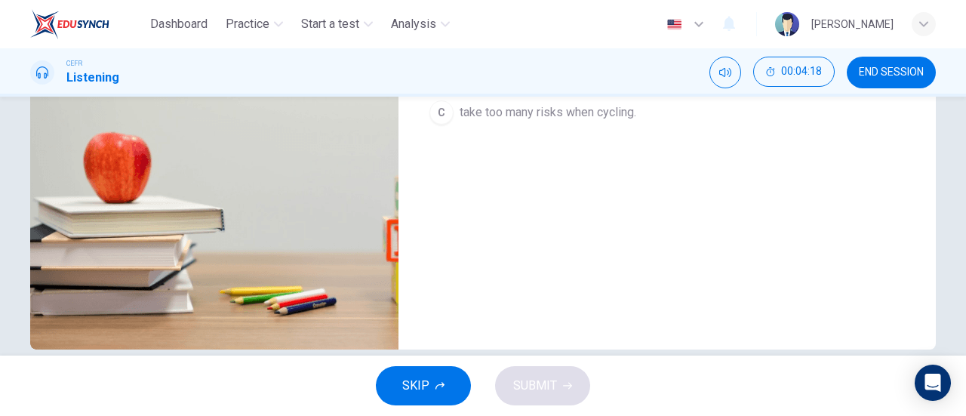
scroll to position [75, 0]
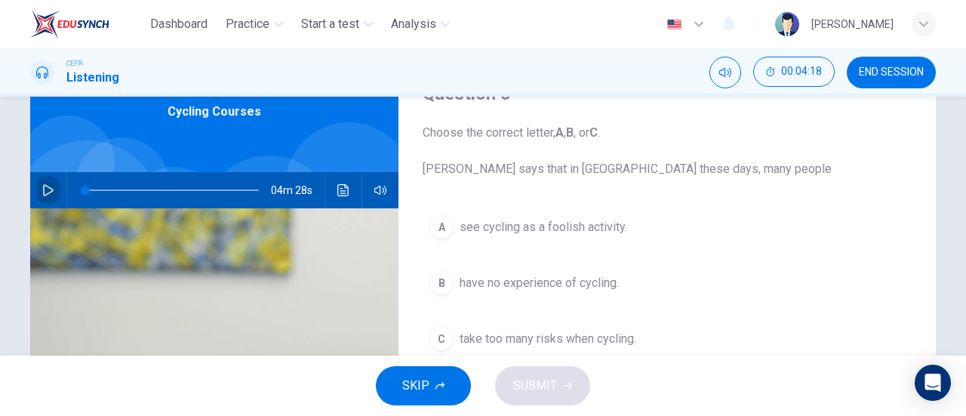
click at [42, 177] on button "button" at bounding box center [48, 190] width 24 height 36
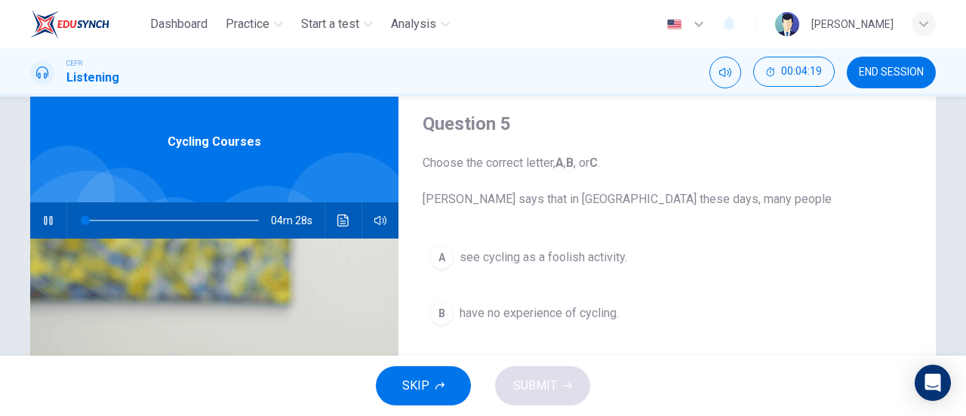
scroll to position [0, 0]
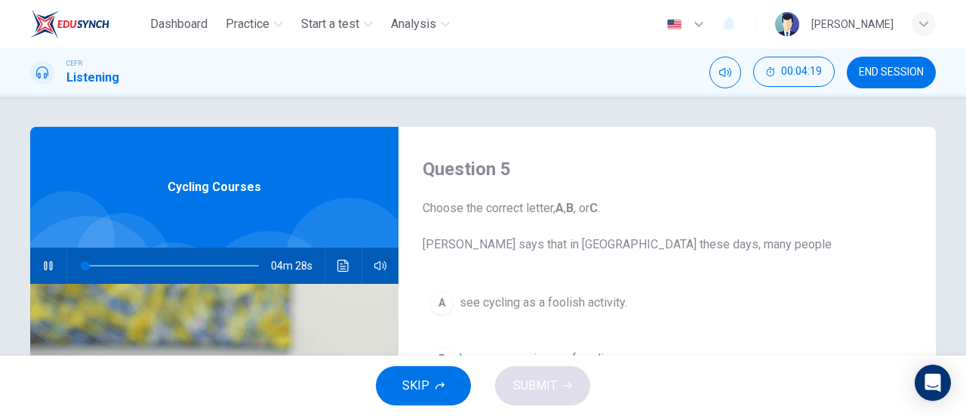
type input "0"
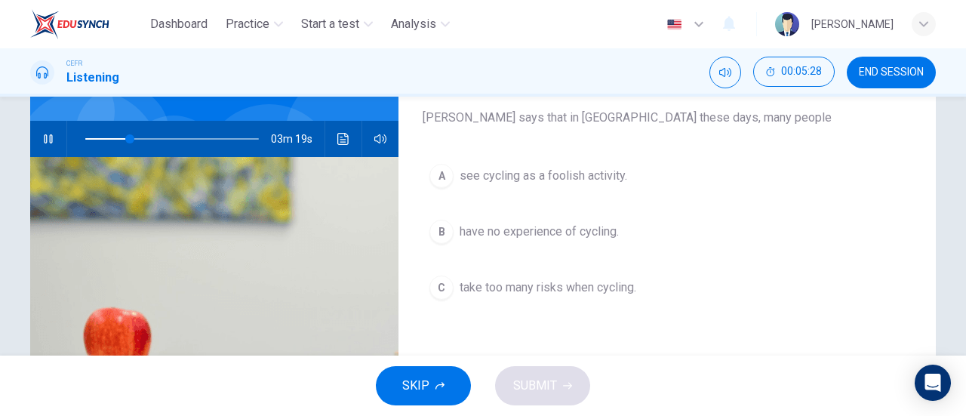
scroll to position [151, 0]
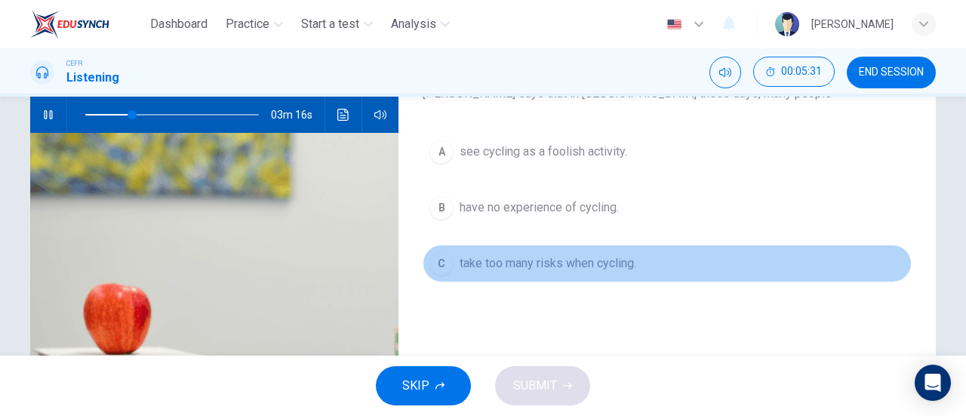
click at [614, 269] on span "take too many risks when cycling." at bounding box center [548, 263] width 177 height 18
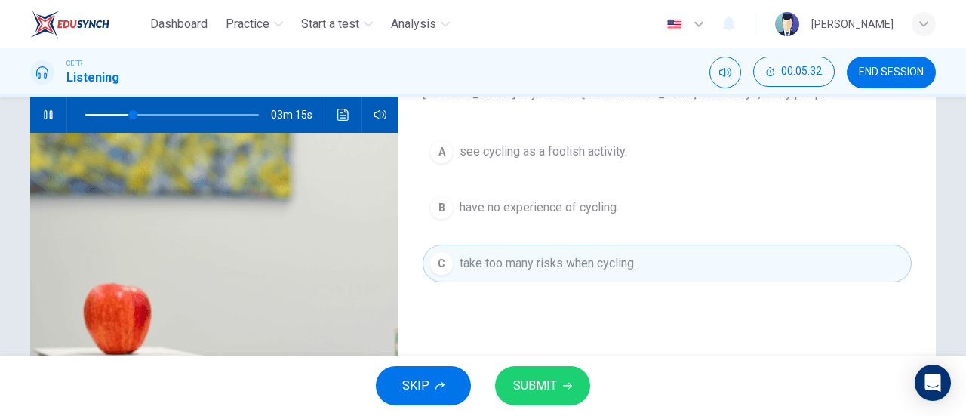
click at [550, 385] on span "SUBMIT" at bounding box center [535, 385] width 44 height 21
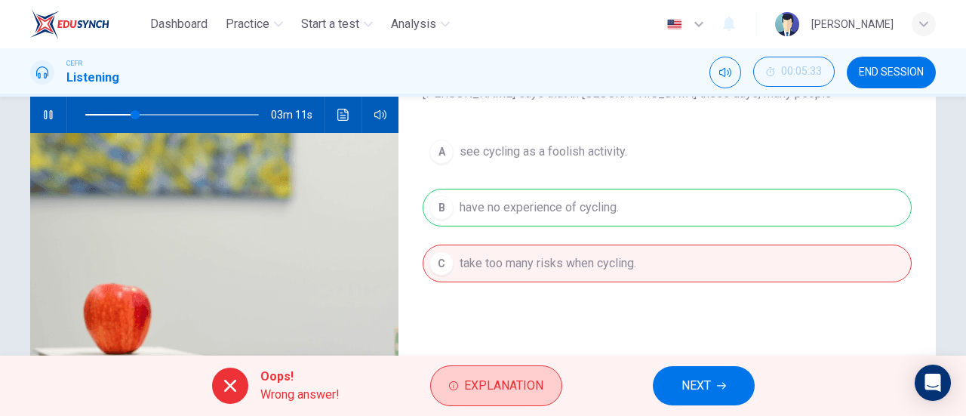
click at [515, 392] on span "Explanation" at bounding box center [503, 385] width 79 height 21
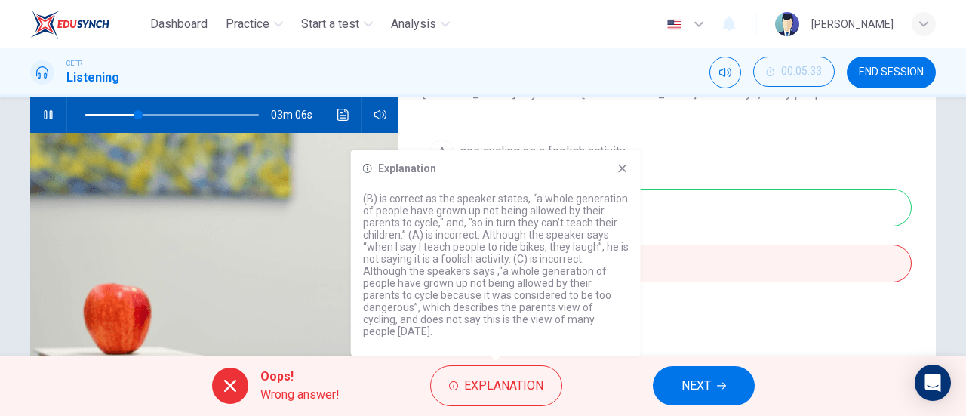
click at [44, 112] on icon "button" at bounding box center [48, 114] width 8 height 9
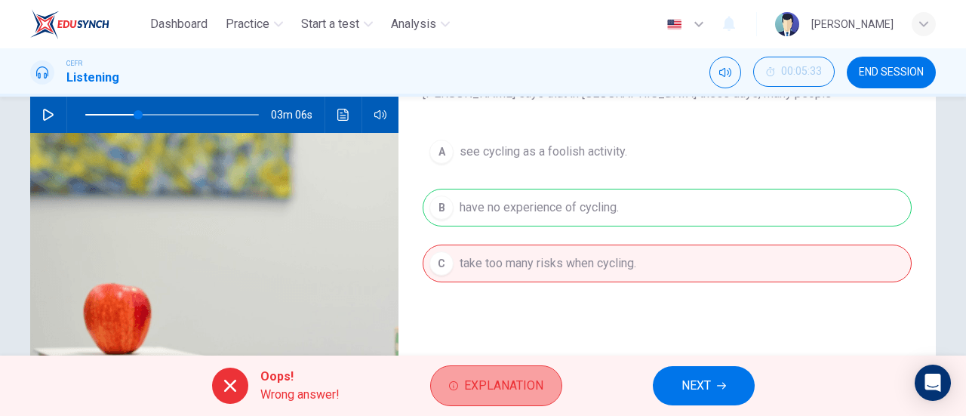
click at [497, 396] on span "Explanation" at bounding box center [503, 385] width 79 height 21
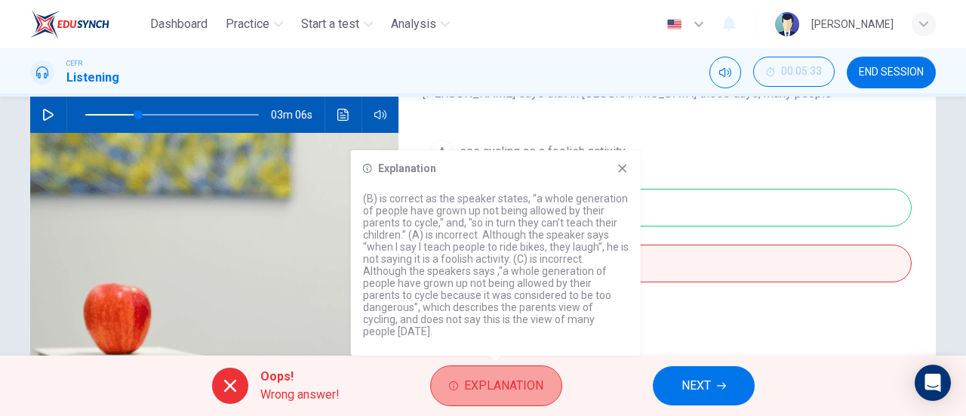
click at [464, 388] on span "Explanation" at bounding box center [503, 385] width 79 height 21
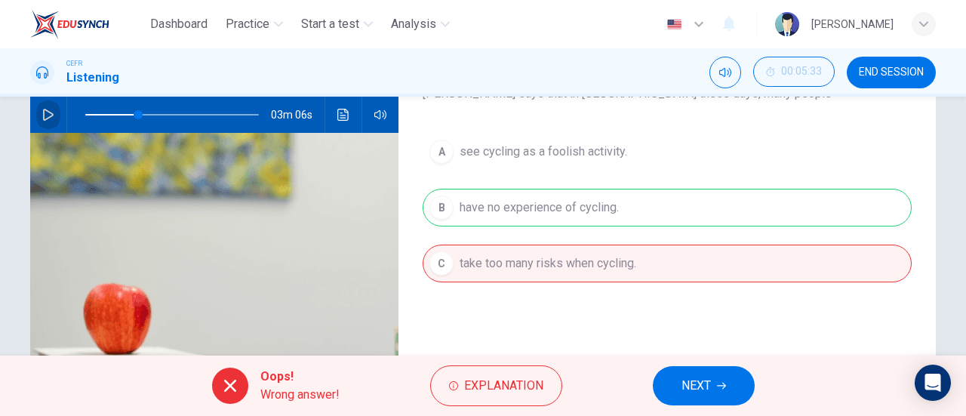
click at [48, 112] on icon "button" at bounding box center [48, 115] width 12 height 12
click at [698, 404] on button "NEXT" at bounding box center [704, 385] width 102 height 39
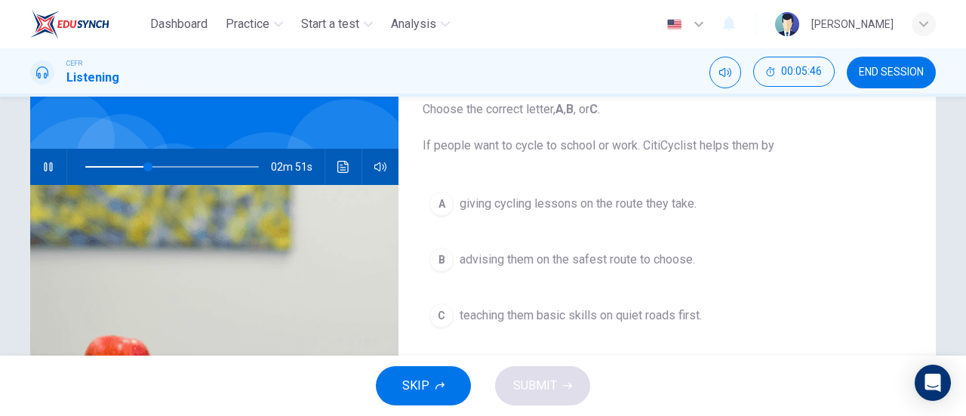
scroll to position [75, 0]
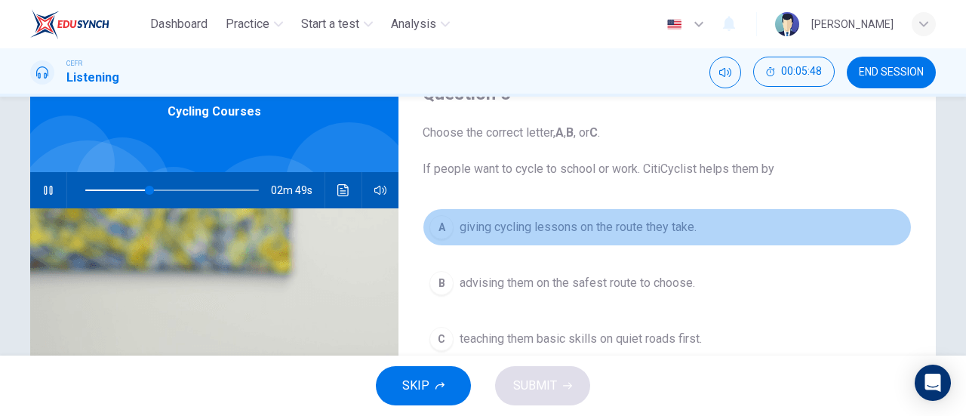
click at [636, 236] on span "giving cycling lessons on the route they take." at bounding box center [578, 227] width 237 height 18
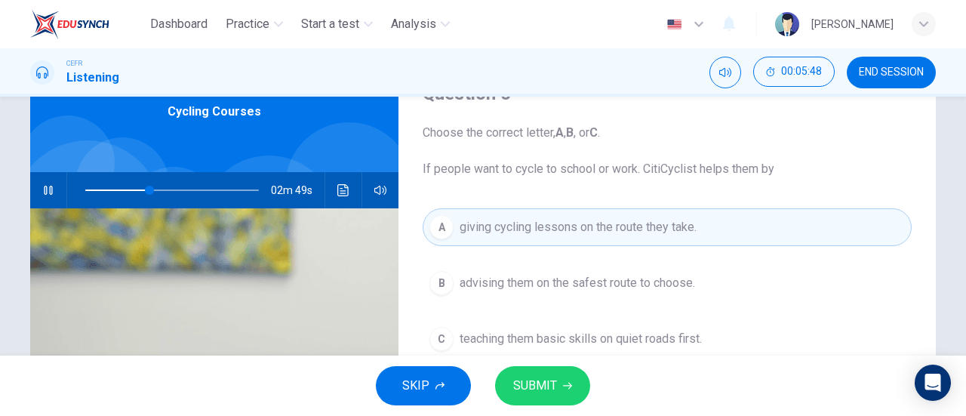
scroll to position [151, 0]
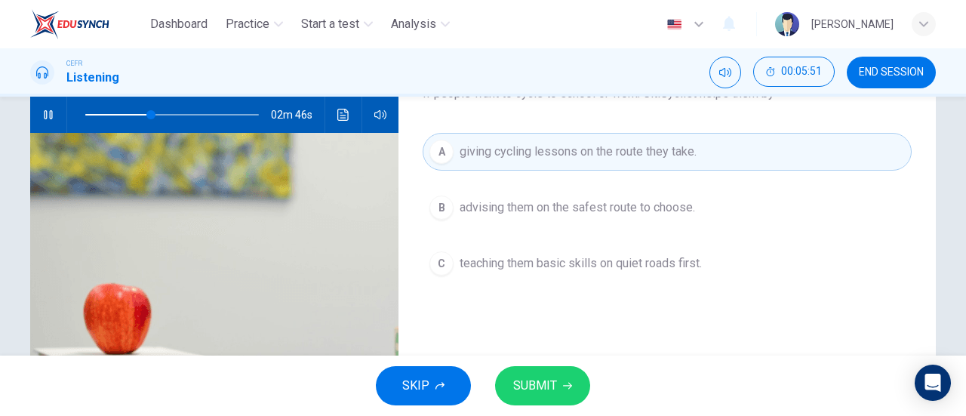
click at [637, 273] on button "C teaching them basic skills on quiet roads first." at bounding box center [667, 264] width 489 height 38
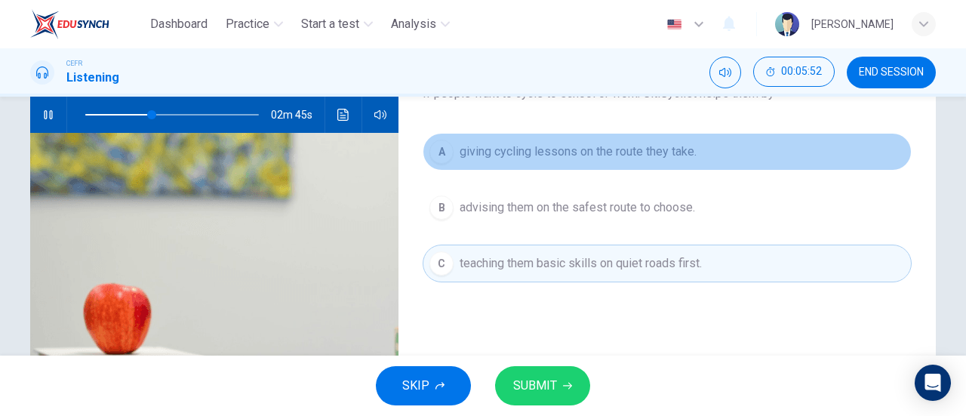
click at [587, 156] on span "giving cycling lessons on the route they take." at bounding box center [578, 152] width 237 height 18
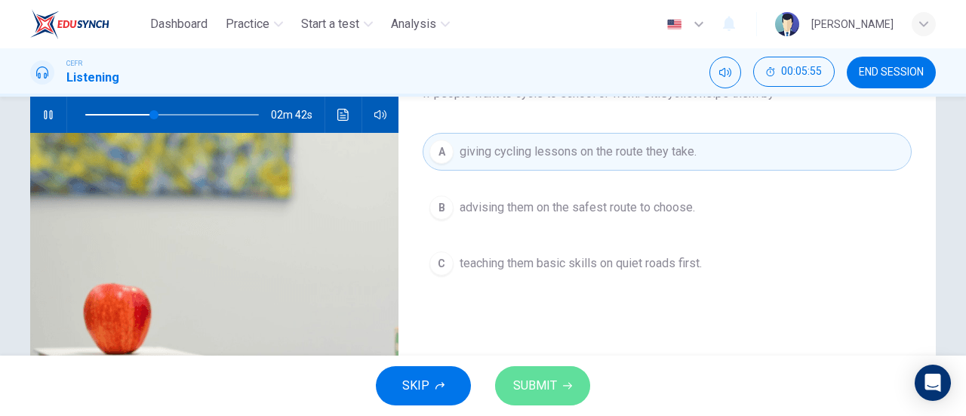
click at [532, 378] on span "SUBMIT" at bounding box center [535, 385] width 44 height 21
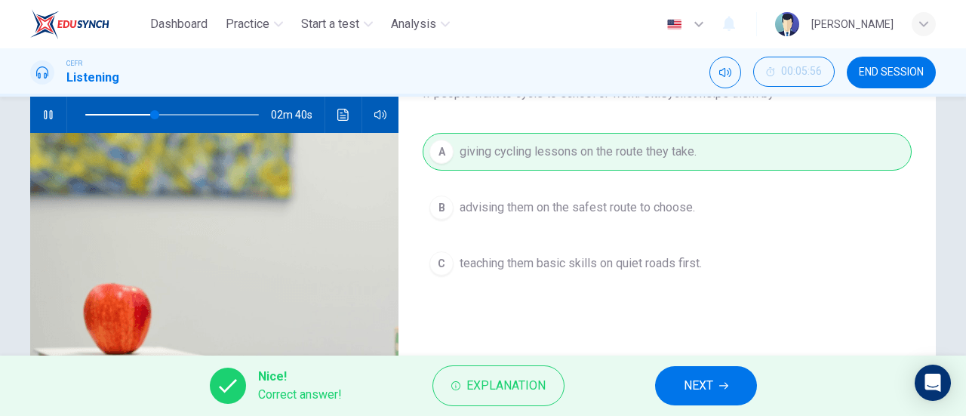
click at [685, 402] on button "NEXT" at bounding box center [706, 385] width 102 height 39
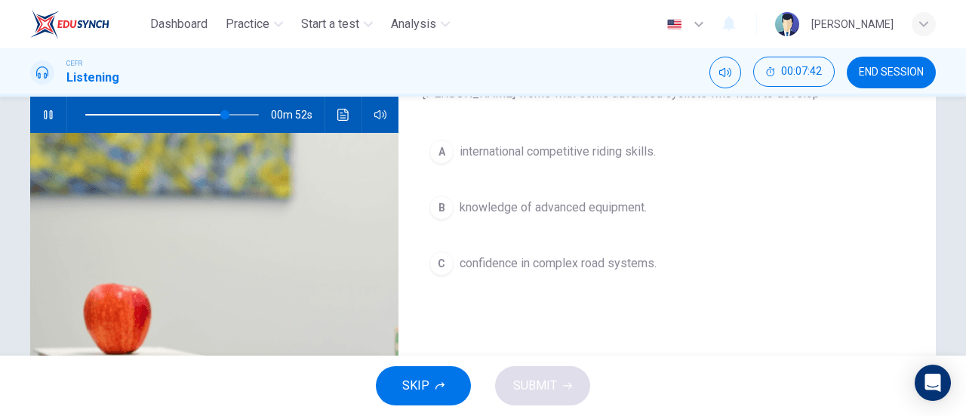
scroll to position [75, 0]
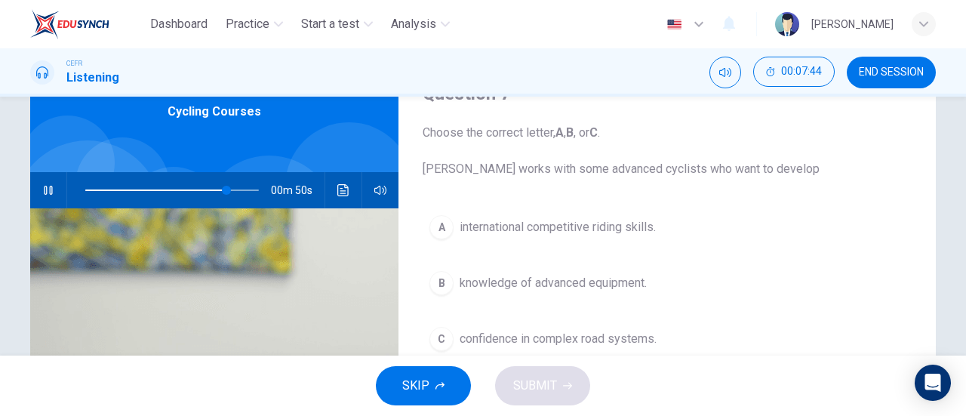
click at [556, 239] on button "A international competitive riding skills." at bounding box center [667, 227] width 489 height 38
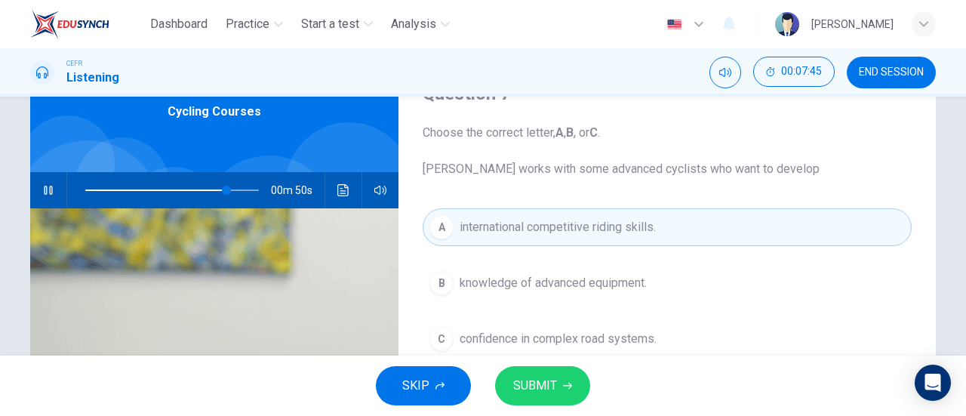
click at [558, 379] on button "SUBMIT" at bounding box center [542, 385] width 95 height 39
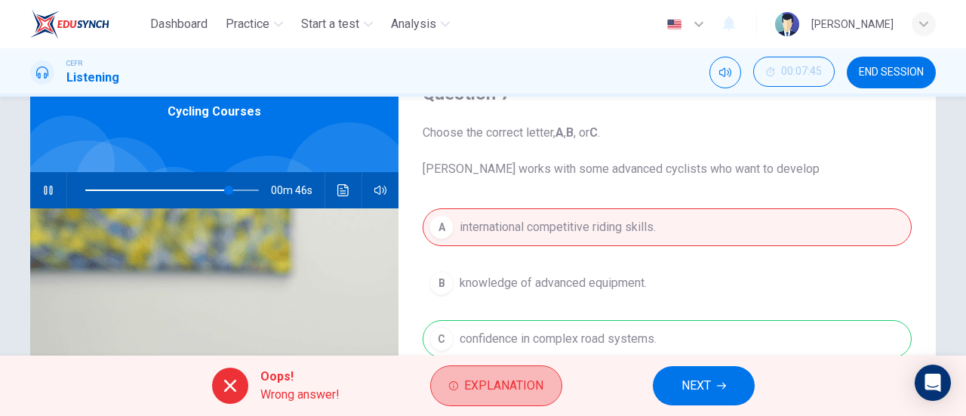
click at [558, 379] on button "Explanation" at bounding box center [496, 385] width 132 height 41
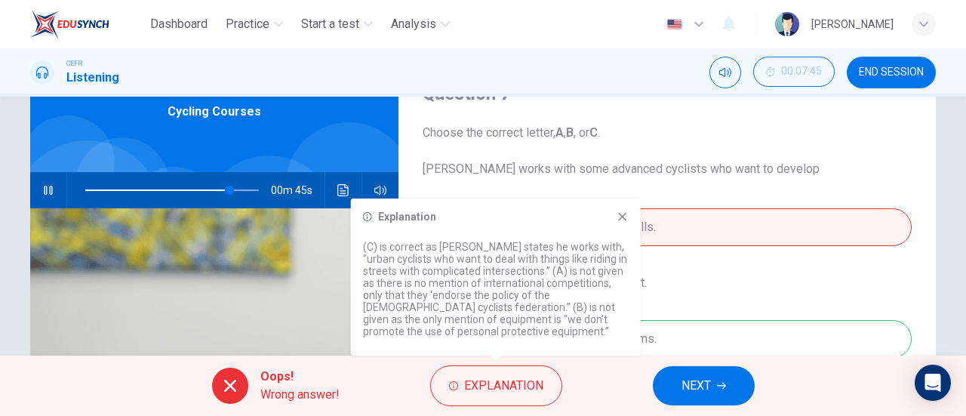
click at [712, 387] on button "NEXT" at bounding box center [704, 385] width 102 height 39
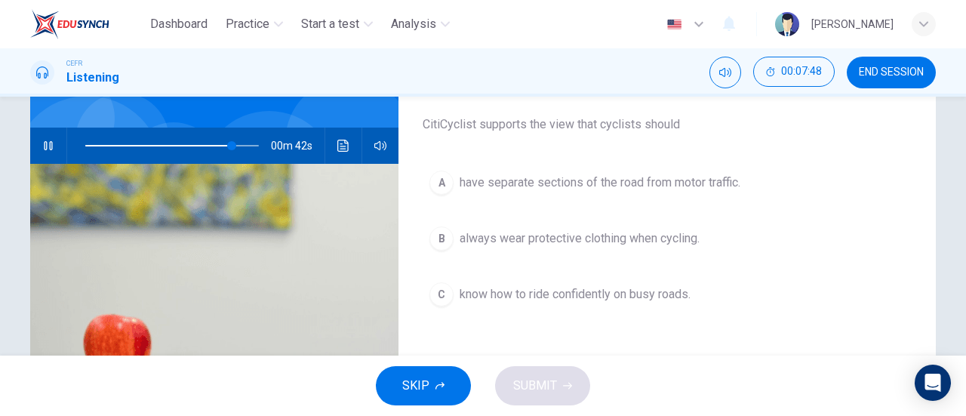
scroll to position [151, 0]
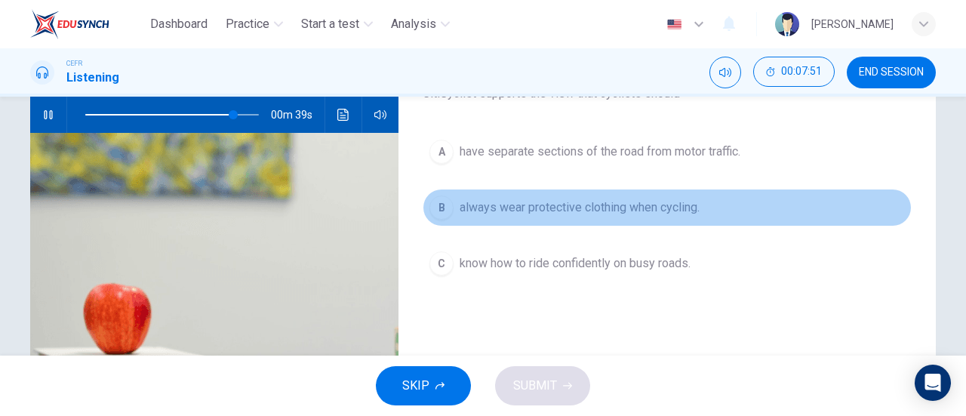
click at [640, 214] on span "always wear protective clothing when cycling." at bounding box center [580, 208] width 240 height 18
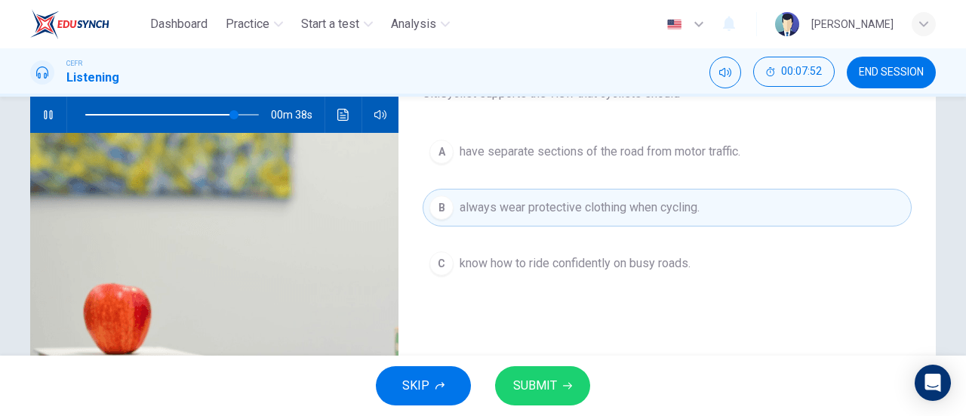
click at [556, 382] on span "SUBMIT" at bounding box center [535, 385] width 44 height 21
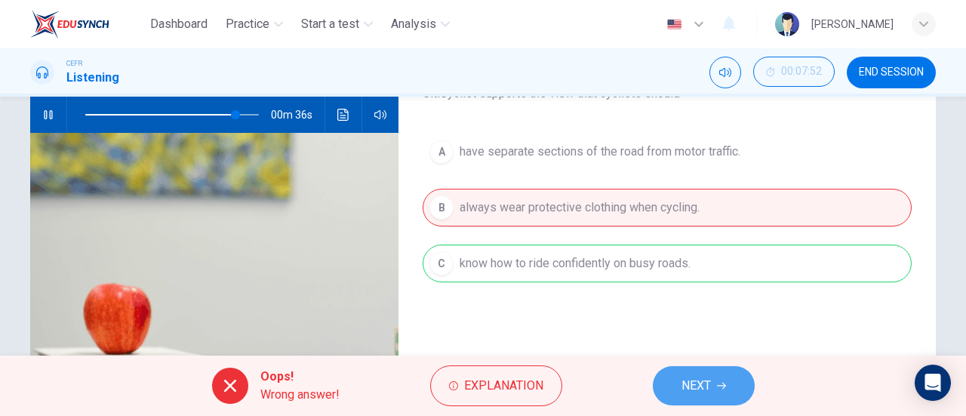
click at [658, 380] on button "NEXT" at bounding box center [704, 385] width 102 height 39
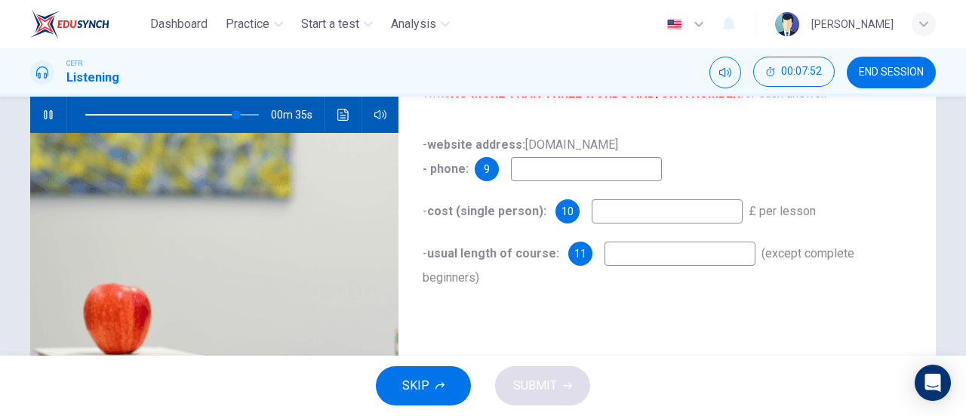
scroll to position [75, 0]
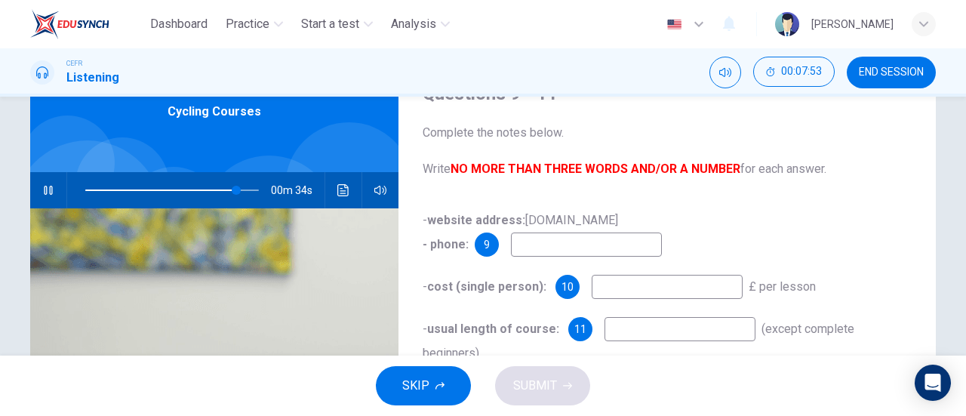
type input "88"
click at [897, 71] on span "END SESSION" at bounding box center [891, 72] width 65 height 12
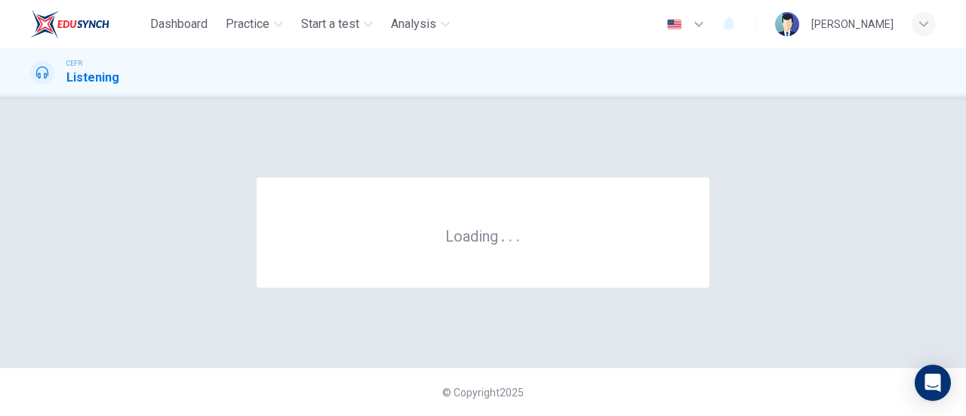
scroll to position [0, 0]
